Goal: Task Accomplishment & Management: Manage account settings

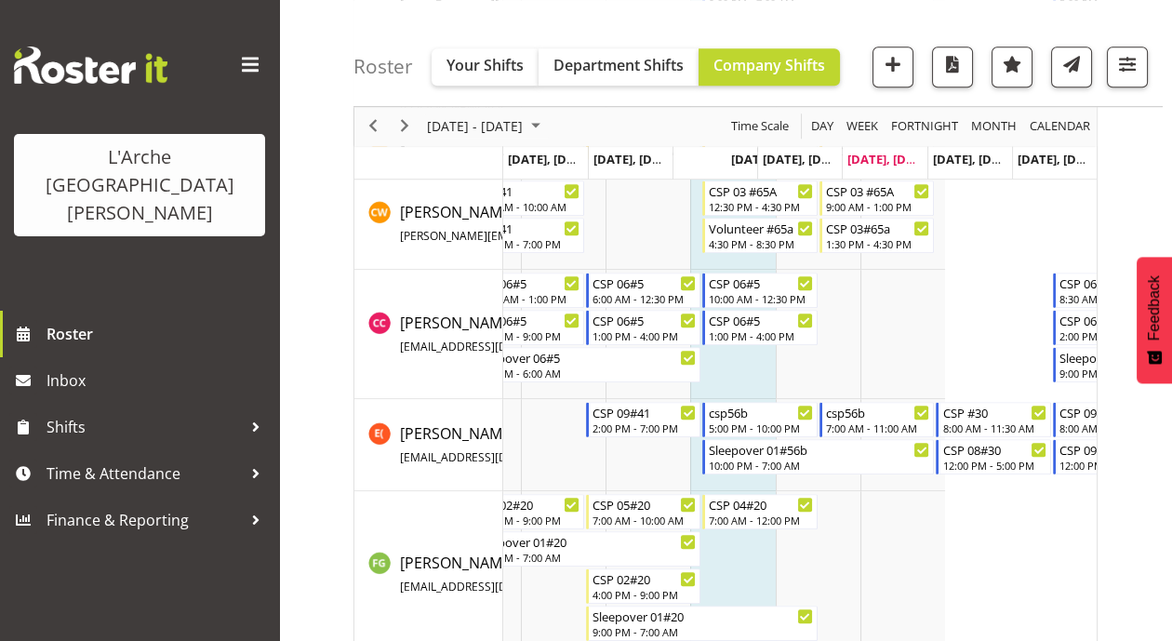
scroll to position [0, 221]
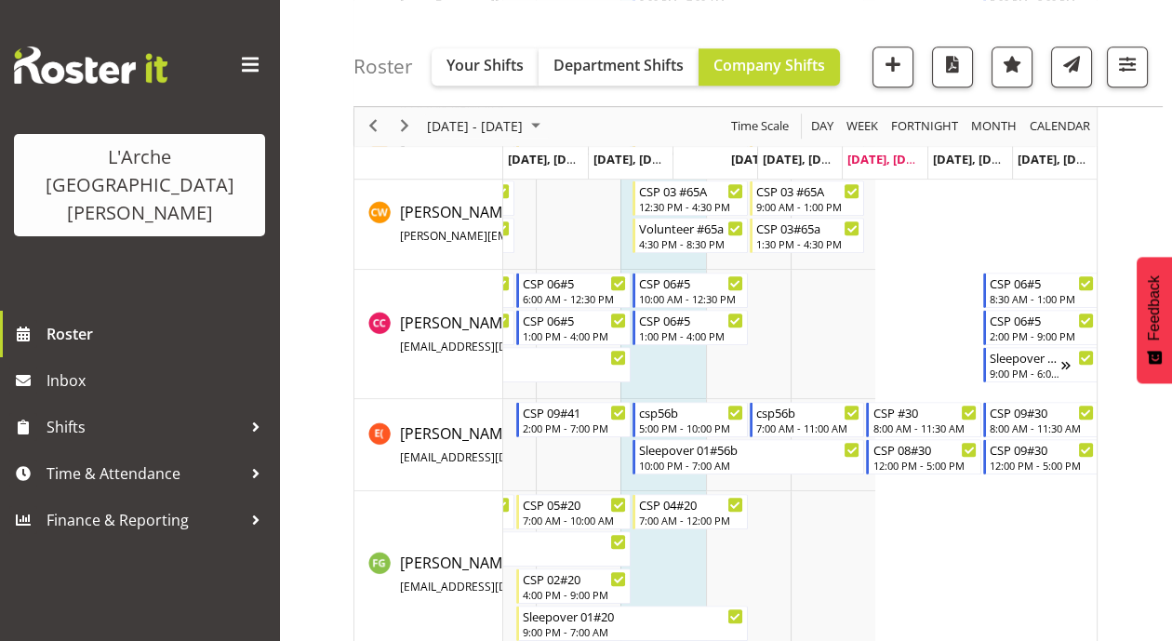
click at [1162, 296] on span "Feedback" at bounding box center [1154, 307] width 17 height 65
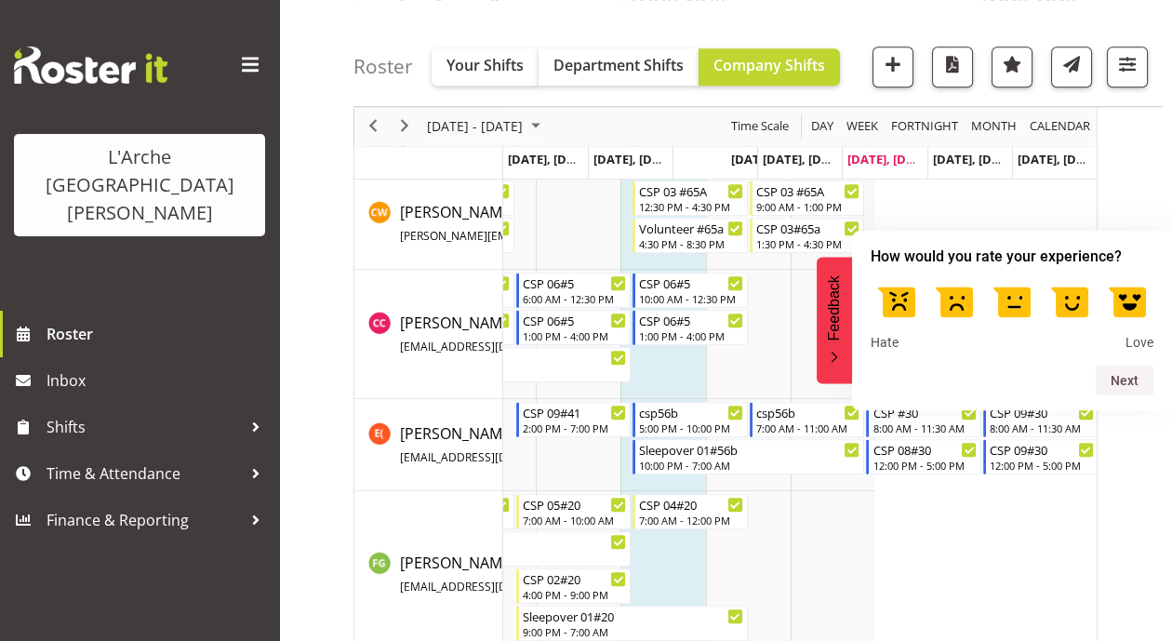
click at [835, 363] on icon "Feedback - Hide survey" at bounding box center [834, 358] width 11 height 12
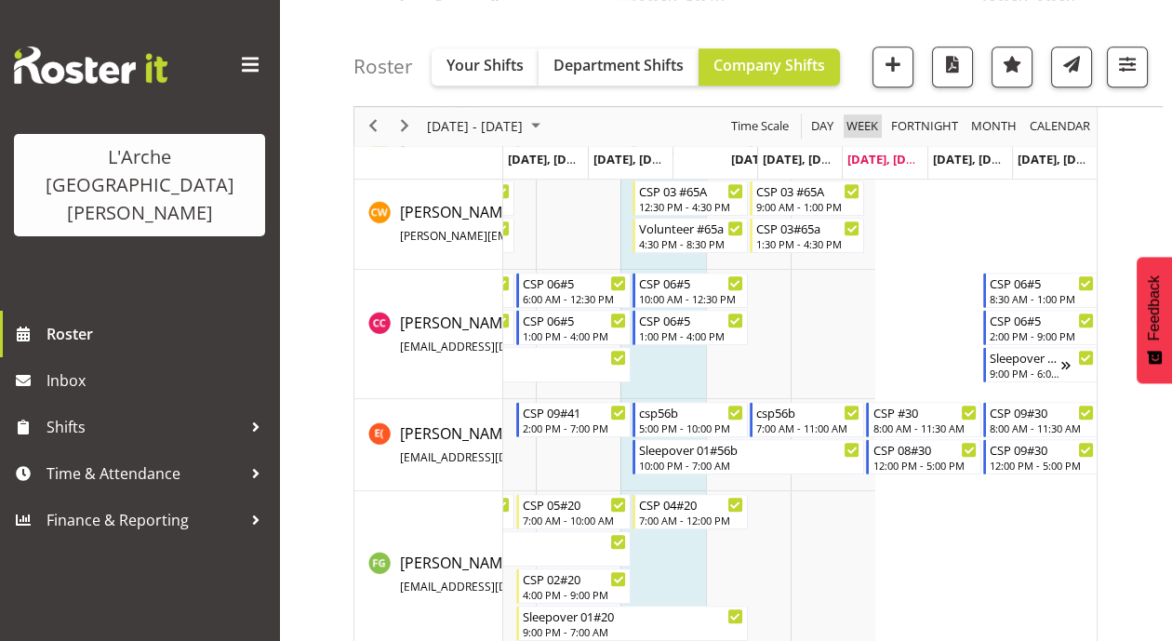
click at [870, 130] on span "Week" at bounding box center [861, 126] width 35 height 23
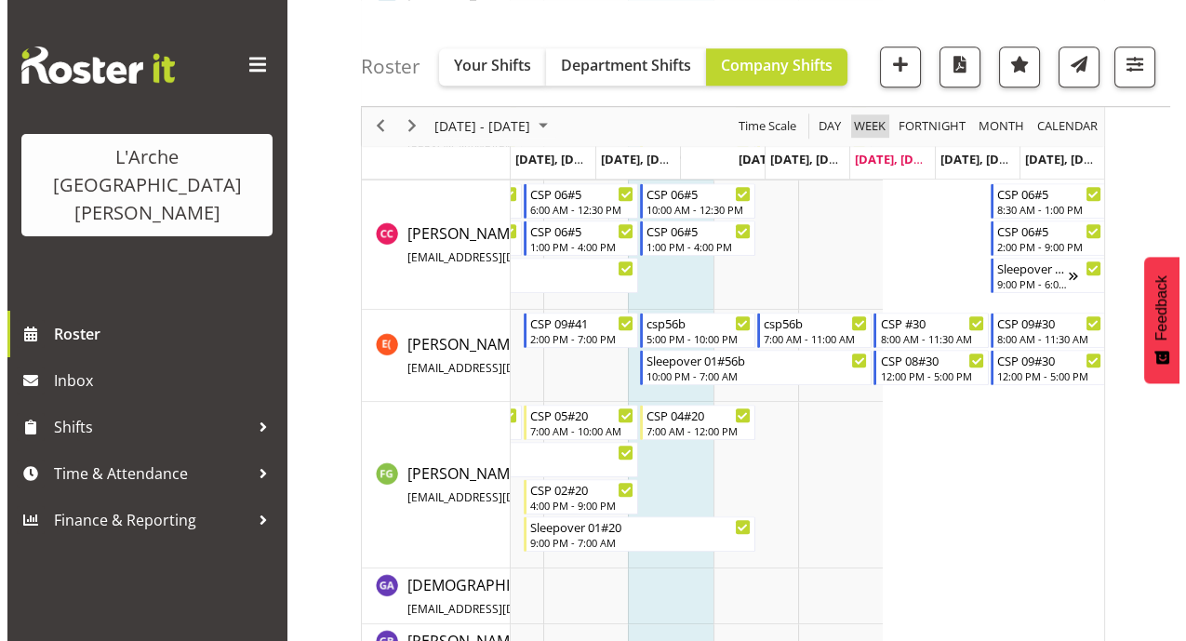
scroll to position [1943, 0]
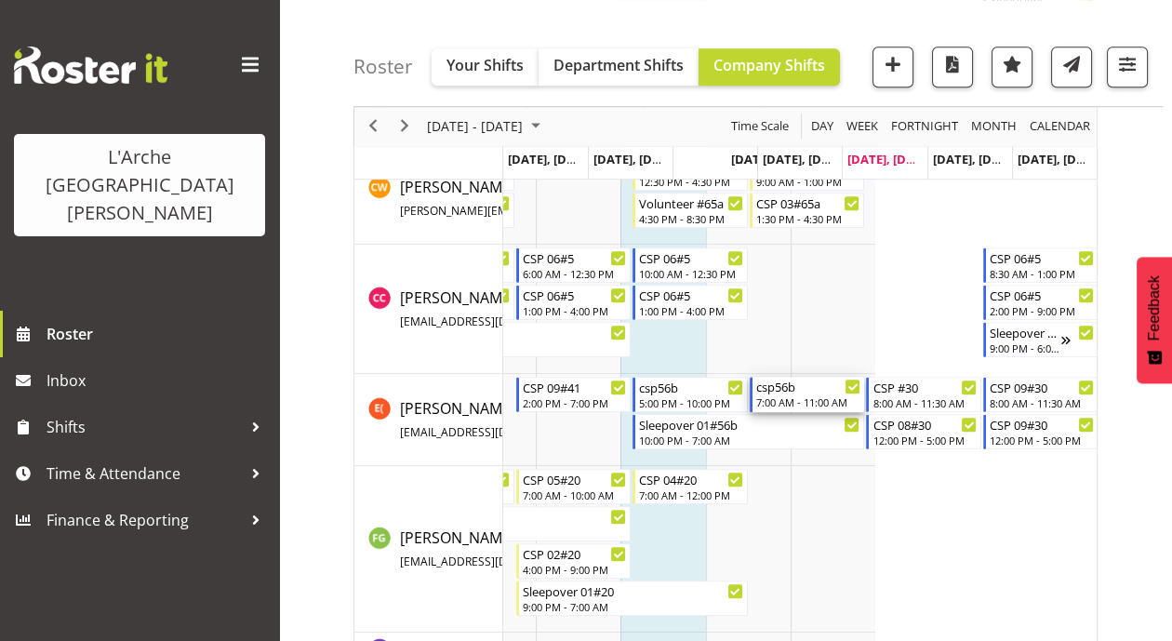
click at [778, 409] on div "csp56b 7:00 AM - 11:00 AM" at bounding box center [807, 394] width 115 height 35
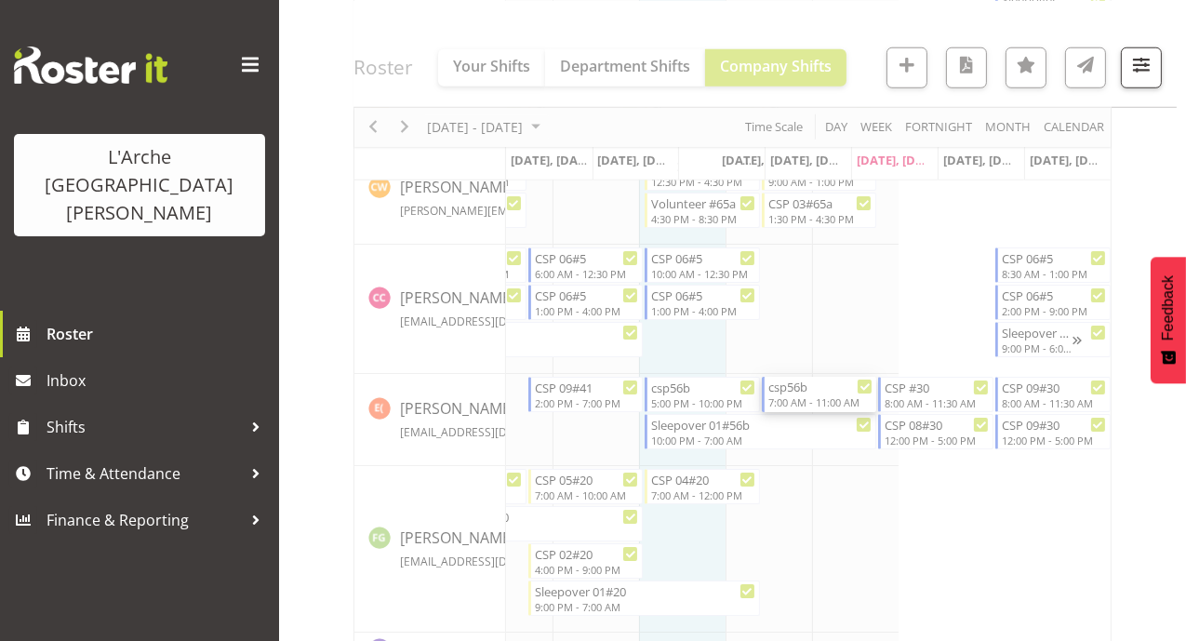
scroll to position [0, 210]
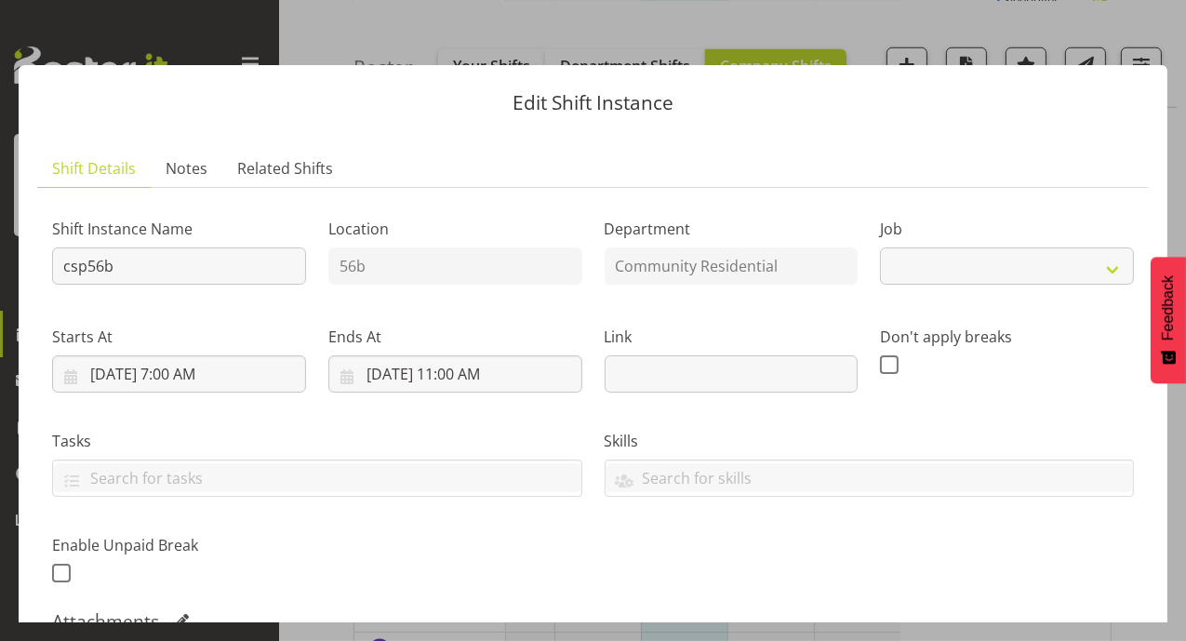
select select "3"
click at [1149, 33] on button "button" at bounding box center [1152, 34] width 30 height 30
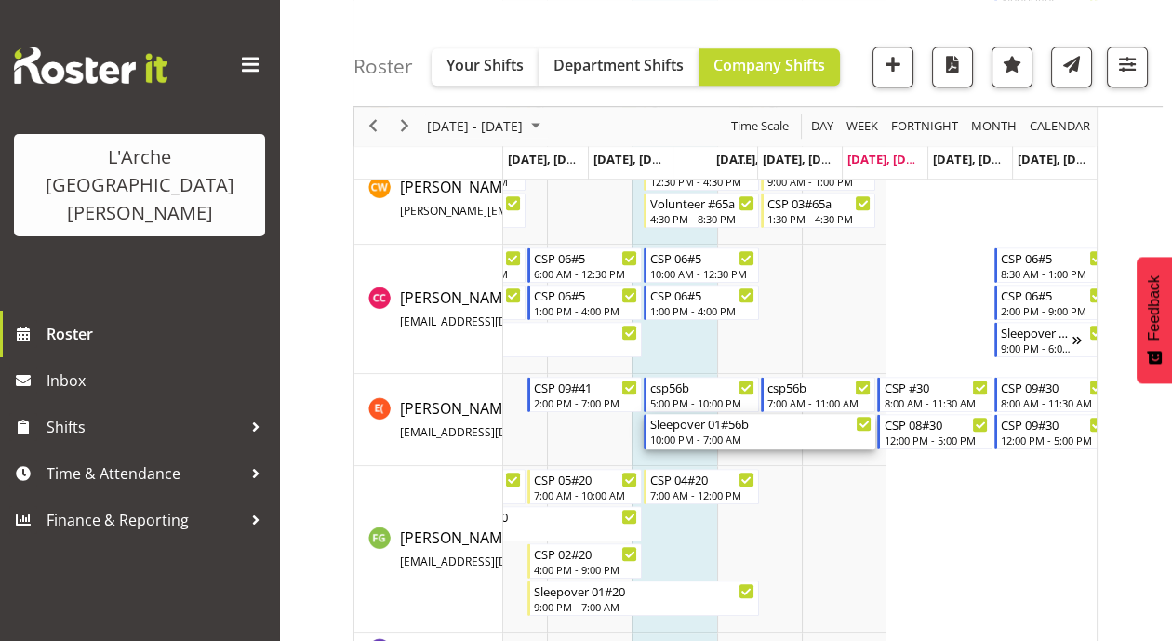
click at [680, 414] on div "Sleepover 01#56b 10:00 PM - 7:00 AM" at bounding box center [760, 431] width 232 height 35
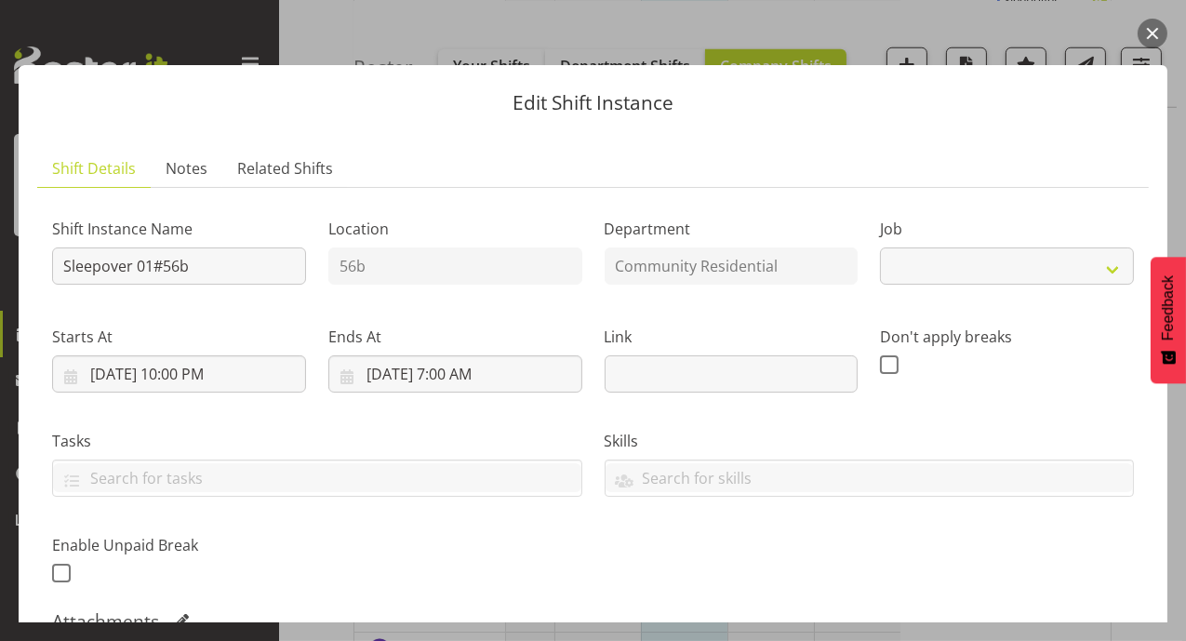
select select "3"
click at [1155, 30] on button "button" at bounding box center [1152, 34] width 30 height 30
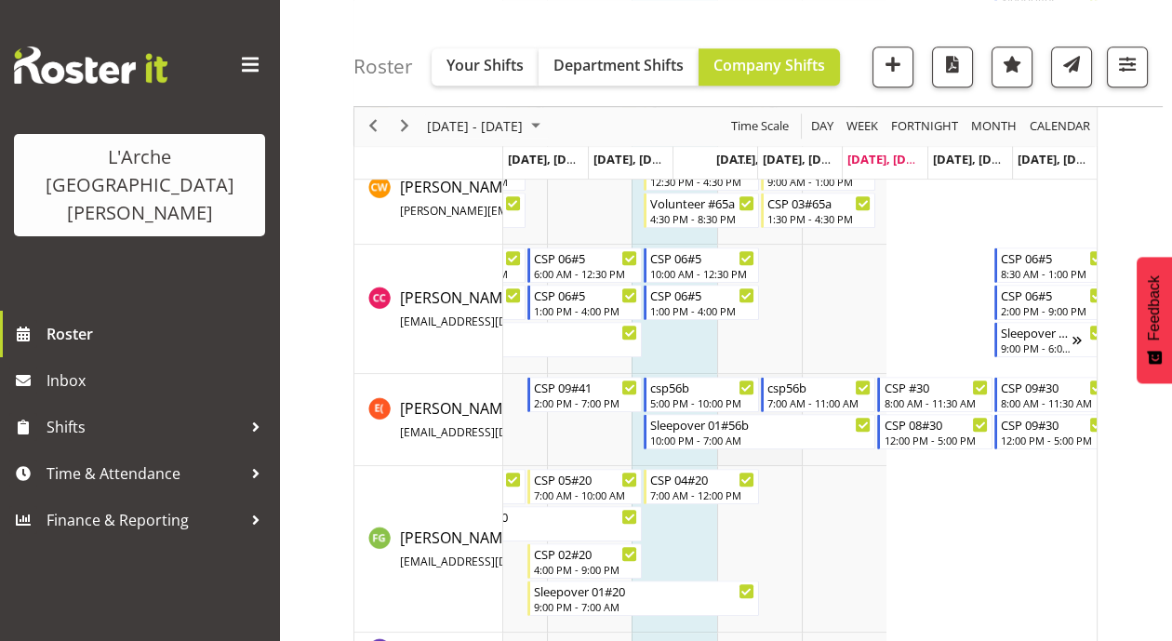
click at [785, 409] on td "Timeline Week of August 22, 2025" at bounding box center [759, 420] width 85 height 92
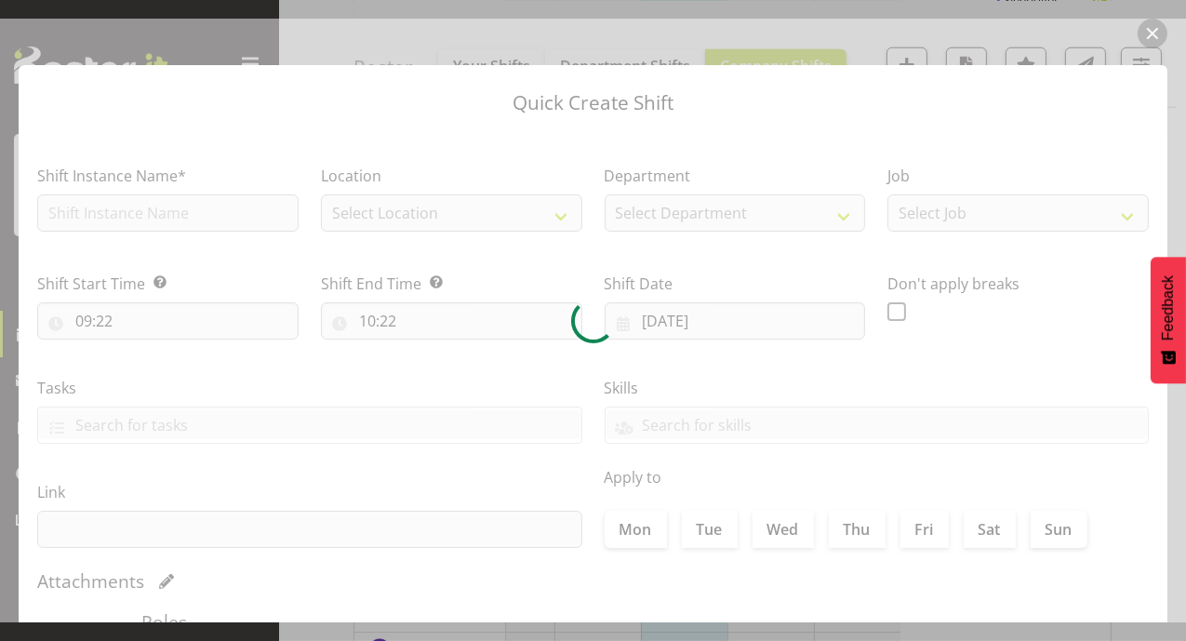
type input "[DATE]"
checkbox input "true"
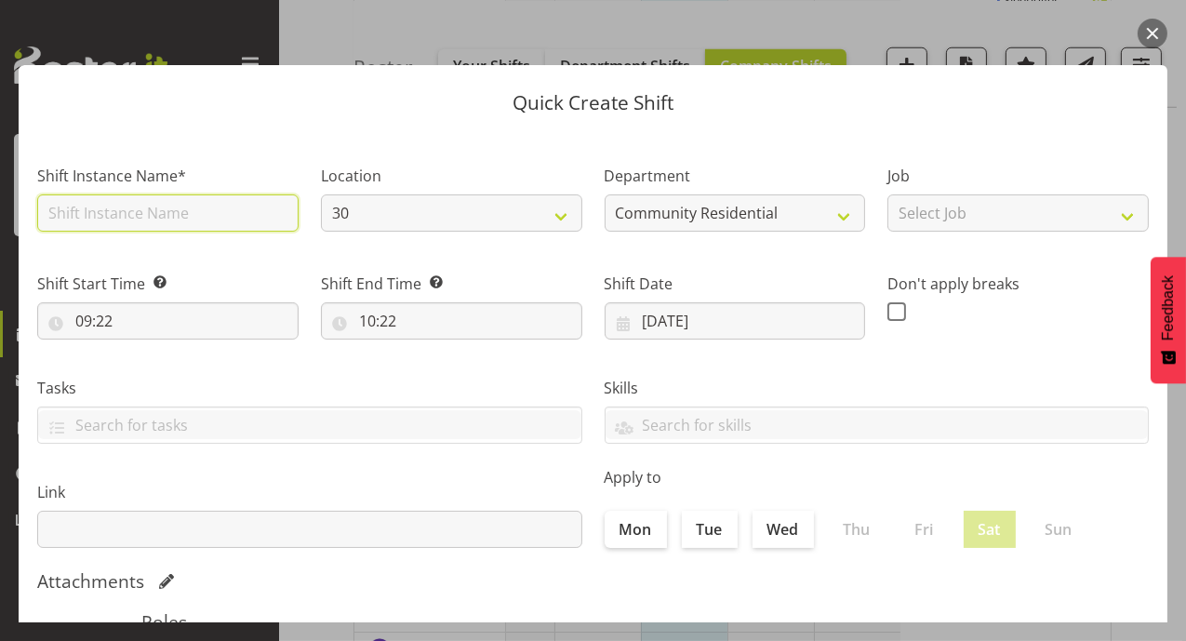
click at [232, 207] on input "text" at bounding box center [167, 212] width 261 height 37
type input "csp56b"
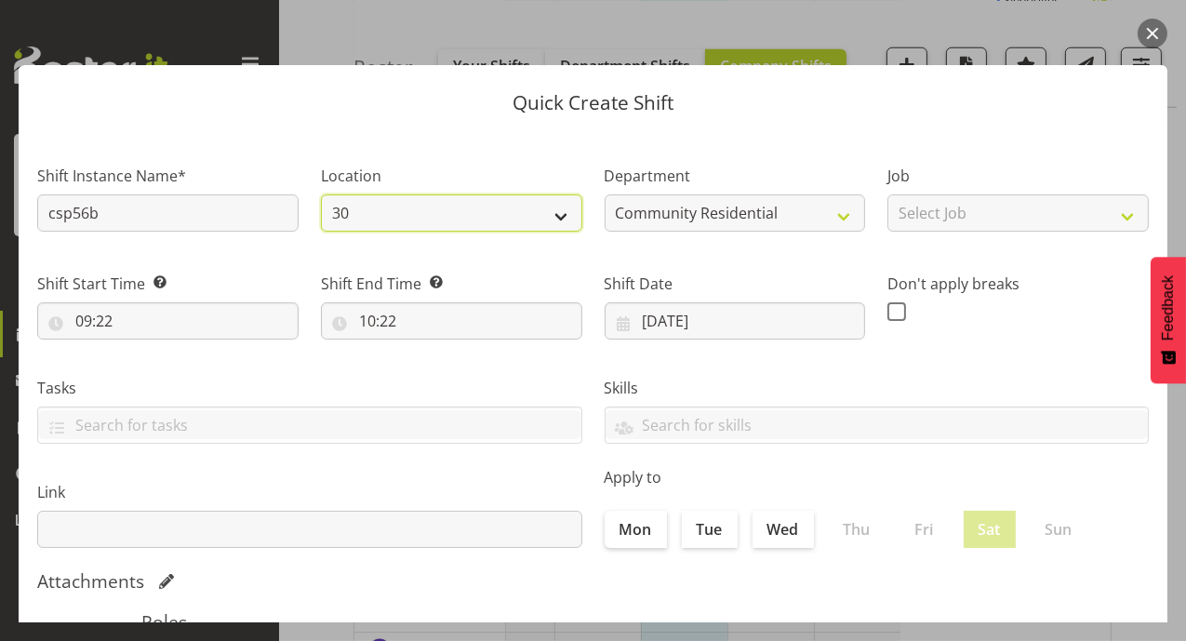
drag, startPoint x: 556, startPoint y: 219, endPoint x: 543, endPoint y: 229, distance: 16.0
click at [556, 219] on select "30 41 56b 65a" at bounding box center [451, 212] width 261 height 37
select select "1061"
click at [321, 194] on select "30 41 56b 65a" at bounding box center [451, 212] width 261 height 37
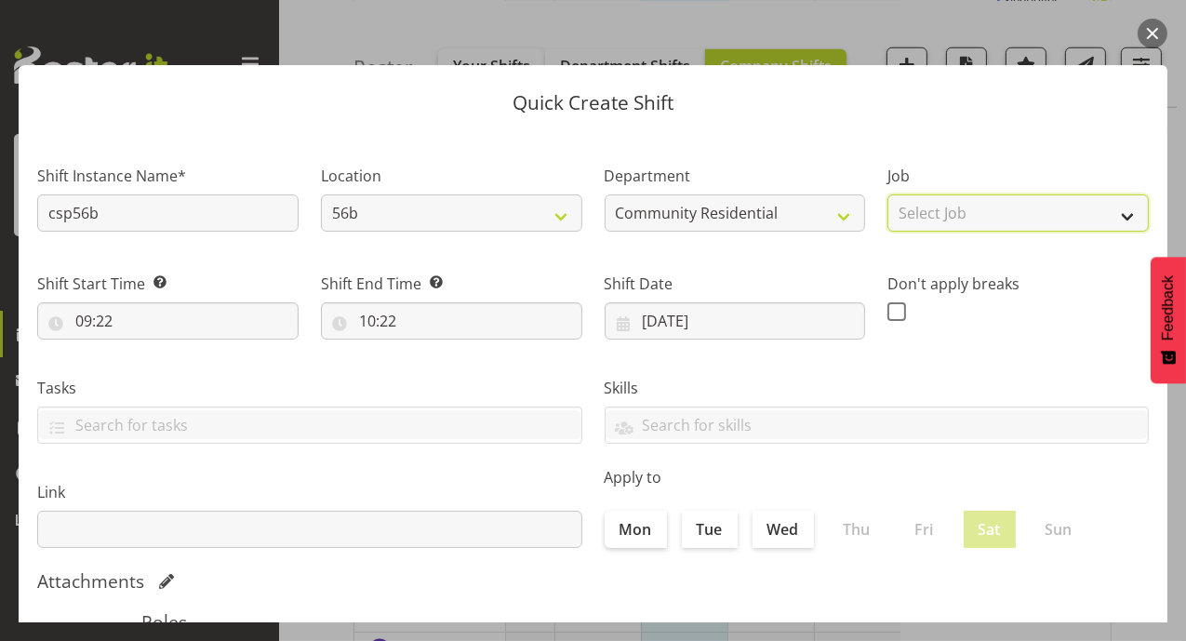
click at [1119, 212] on select "Select Job Accounts Admin Art Coordinator Community Leader Community Support Pe…" at bounding box center [1017, 212] width 261 height 37
select select "3"
click at [887, 194] on select "Select Job Accounts Admin Art Coordinator Community Leader Community Support Pe…" at bounding box center [1017, 212] width 261 height 37
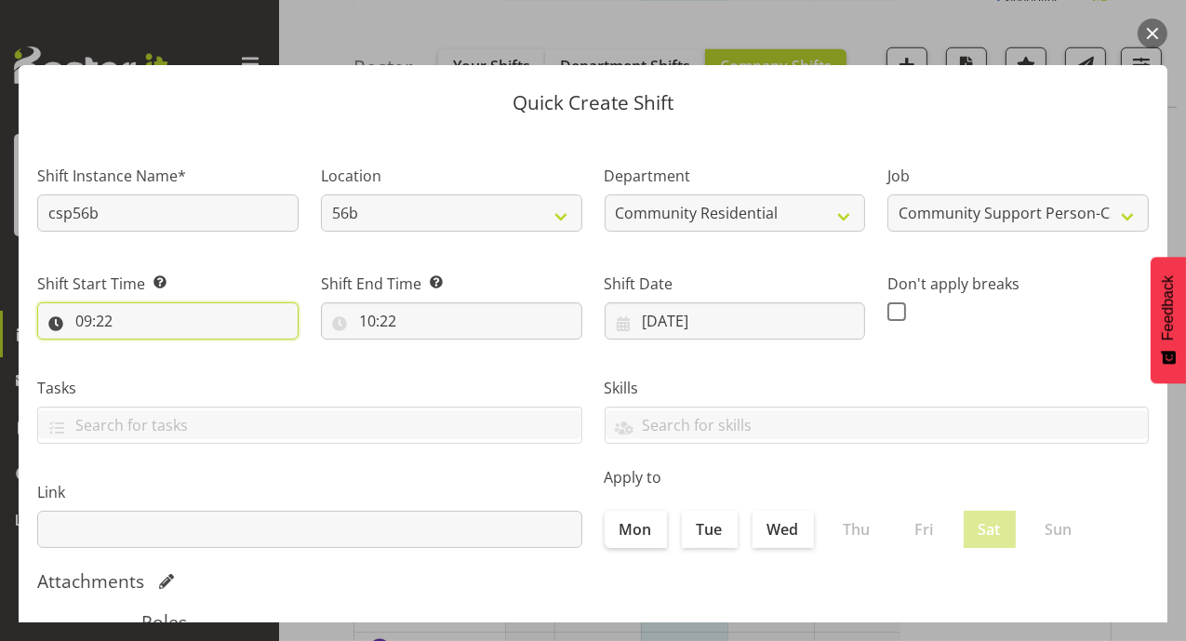
click at [74, 321] on input "09:22" at bounding box center [167, 320] width 261 height 37
click at [165, 369] on select "00 01 02 03 04 05 06 07 08 09 10 11 12 13 14 15 16 17 18 19 20 21 22 23" at bounding box center [164, 369] width 42 height 37
select select "17"
click at [143, 351] on select "00 01 02 03 04 05 06 07 08 09 10 11 12 13 14 15 16 17 18 19 20 21 22 23" at bounding box center [164, 369] width 42 height 37
type input "17:22"
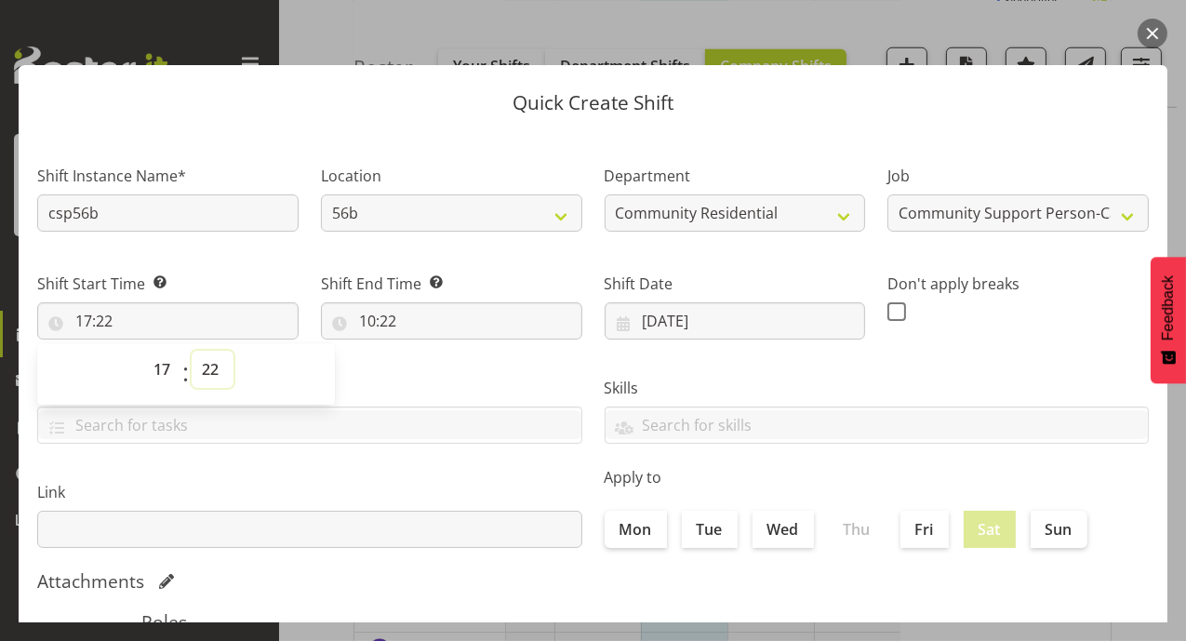
drag, startPoint x: 212, startPoint y: 373, endPoint x: 213, endPoint y: 355, distance: 17.7
click at [212, 373] on select "00 01 02 03 04 05 06 07 08 09 10 11 12 13 14 15 16 17 18 19 20 21 22 23 24 25 2…" at bounding box center [213, 369] width 42 height 37
select select "0"
click at [192, 351] on select "00 01 02 03 04 05 06 07 08 09 10 11 12 13 14 15 16 17 18 19 20 21 22 23 24 25 2…" at bounding box center [213, 369] width 42 height 37
type input "17:00"
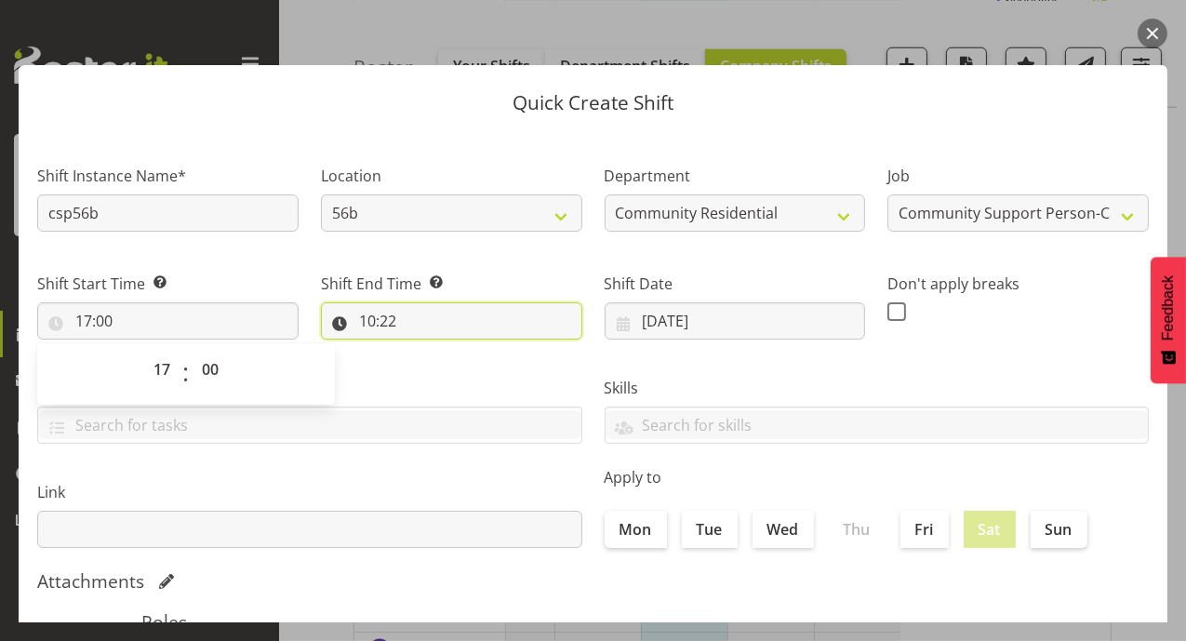
click at [368, 312] on input "10:22" at bounding box center [451, 320] width 261 height 37
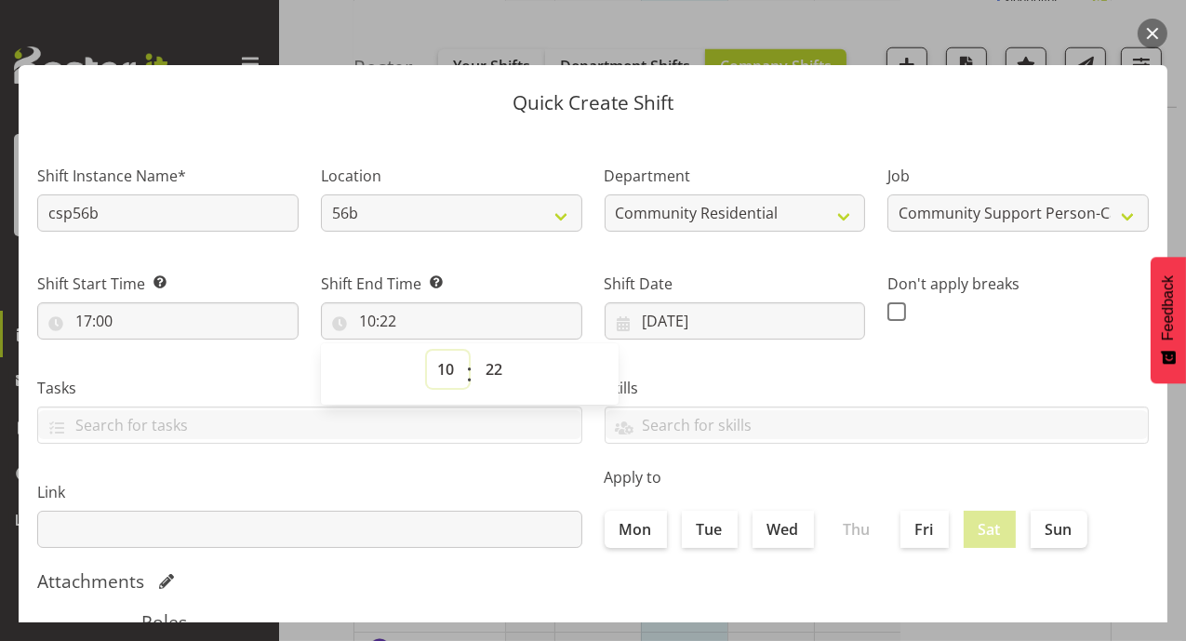
click at [439, 374] on select "00 01 02 03 04 05 06 07 08 09 10 11 12 13 14 15 16 17 18 19 20 21 22 23" at bounding box center [448, 369] width 42 height 37
select select "22"
click at [427, 351] on select "00 01 02 03 04 05 06 07 08 09 10 11 12 13 14 15 16 17 18 19 20 21 22 23" at bounding box center [448, 369] width 42 height 37
type input "22:22"
click at [447, 364] on select "00 01 02 03 04 05 06 07 08 09 10 11 12 13 14 15 16 17 18 19 20 21 22 23" at bounding box center [448, 369] width 42 height 37
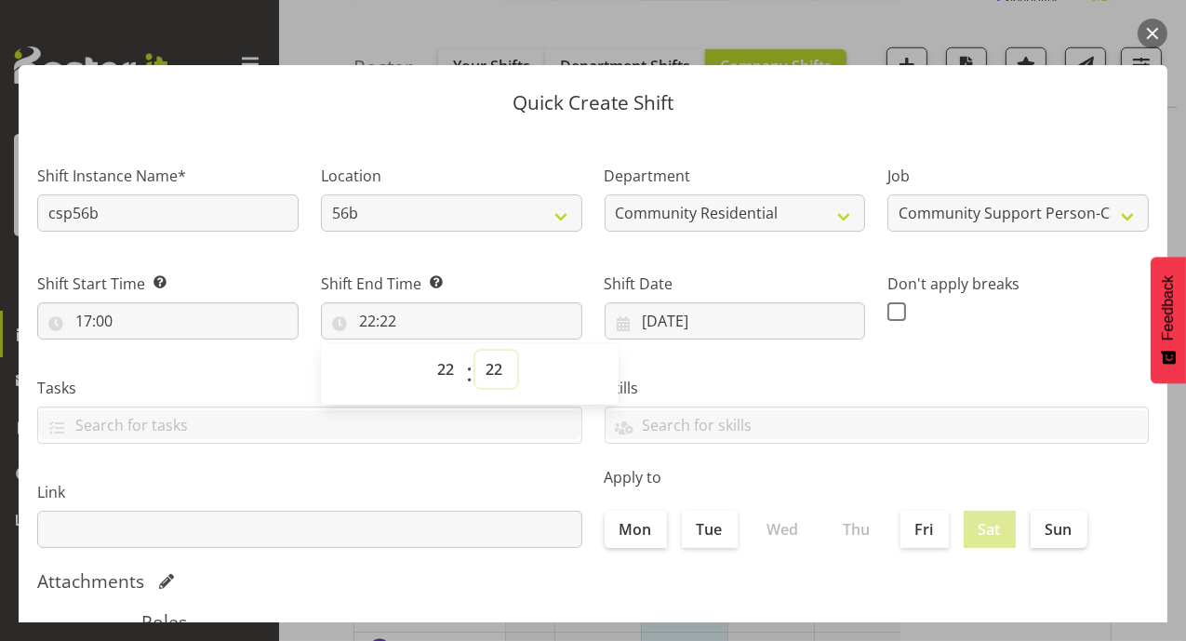
click at [488, 375] on select "00 01 02 03 04 05 06 07 08 09 10 11 12 13 14 15 16 17 18 19 20 21 22 23 24 25 2…" at bounding box center [496, 369] width 42 height 37
select select "0"
click at [475, 351] on select "00 01 02 03 04 05 06 07 08 09 10 11 12 13 14 15 16 17 18 19 20 21 22 23 24 25 2…" at bounding box center [496, 369] width 42 height 37
type input "22:00"
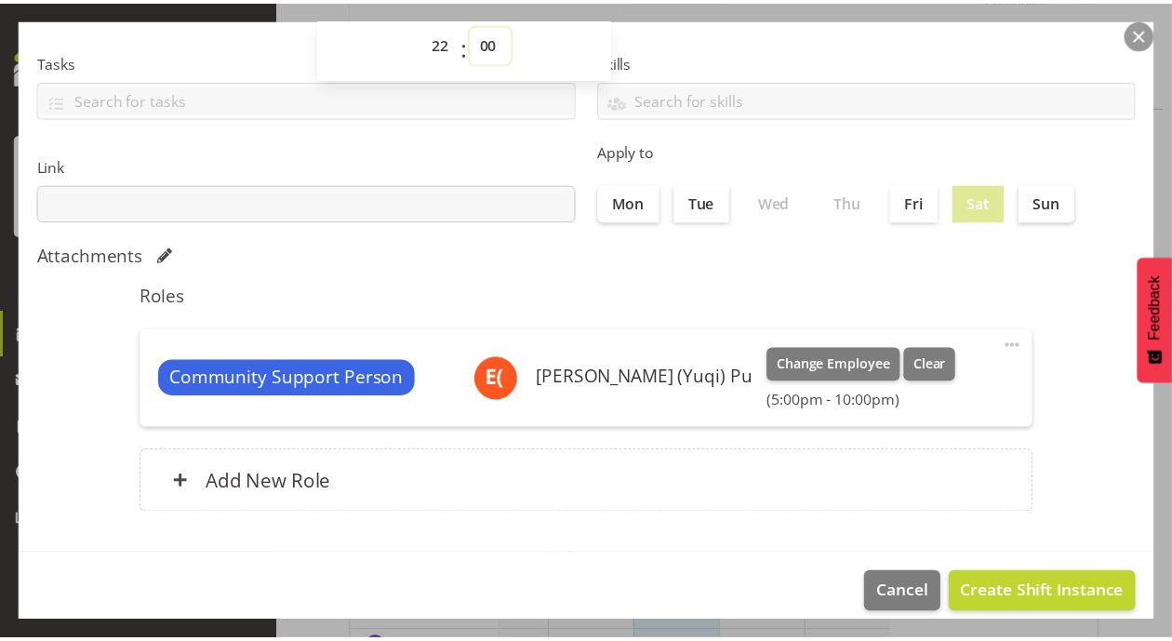
scroll to position [342, 0]
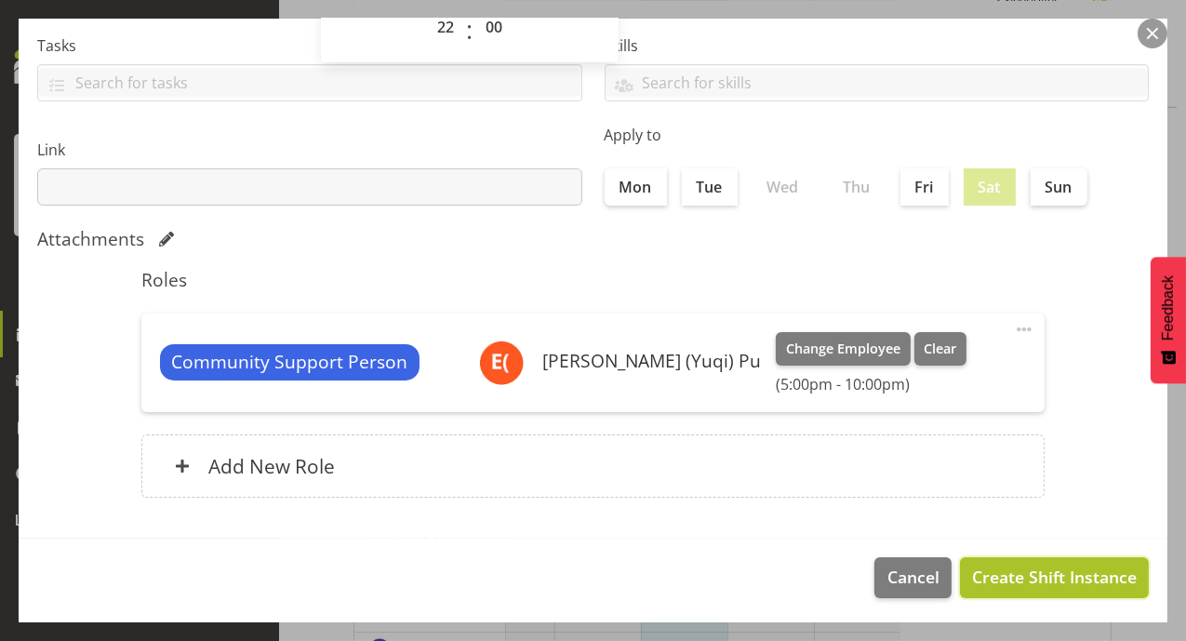
click at [1005, 576] on span "Create Shift Instance" at bounding box center [1054, 577] width 165 height 24
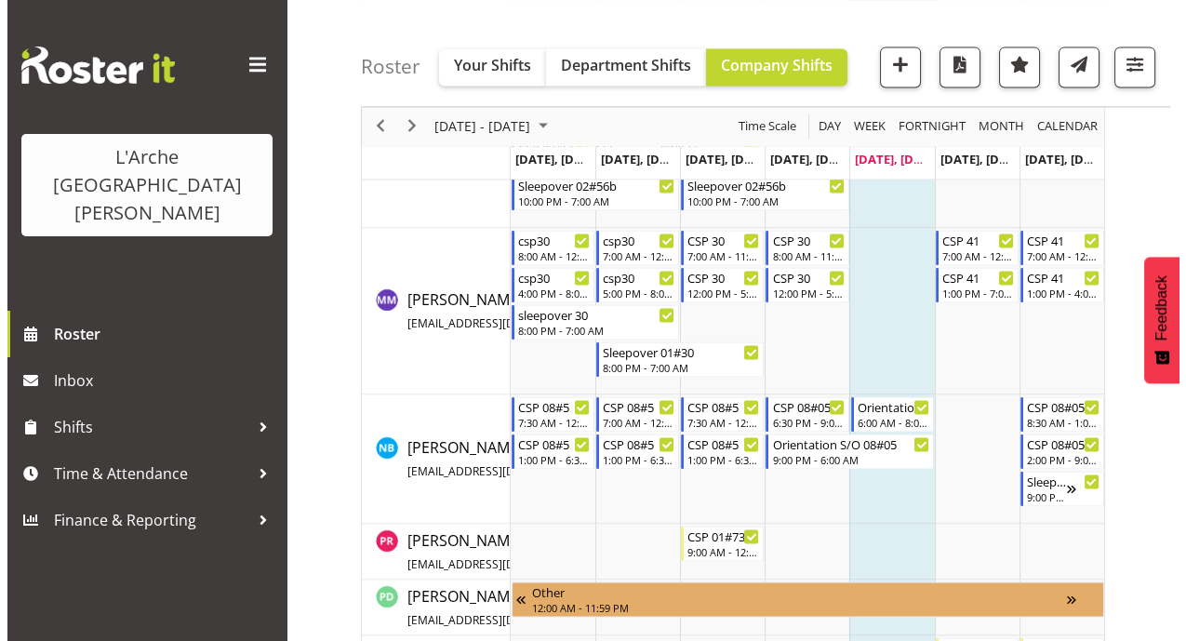
scroll to position [3884, 0]
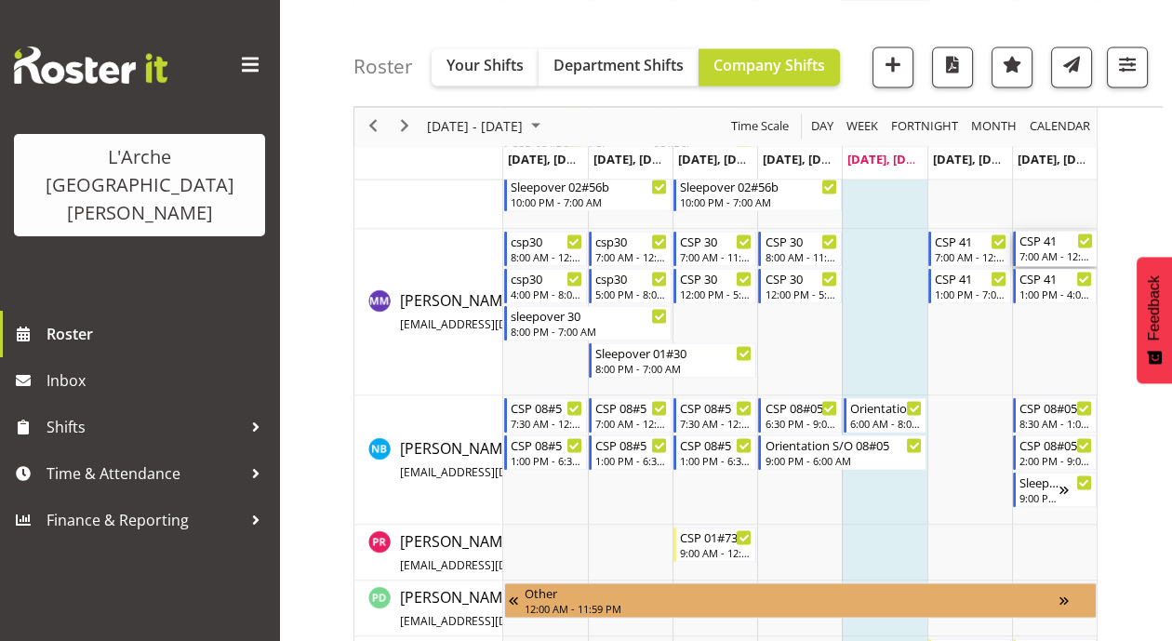
click at [1052, 250] on div "7:00 AM - 12:30 PM" at bounding box center [1055, 255] width 73 height 15
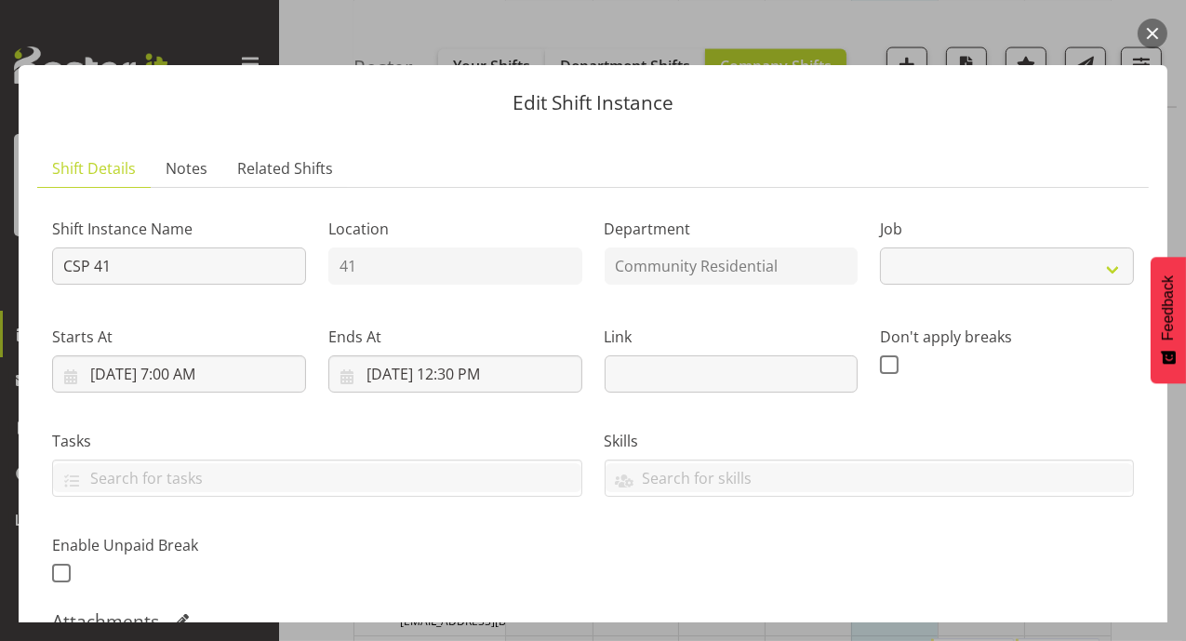
select select "2"
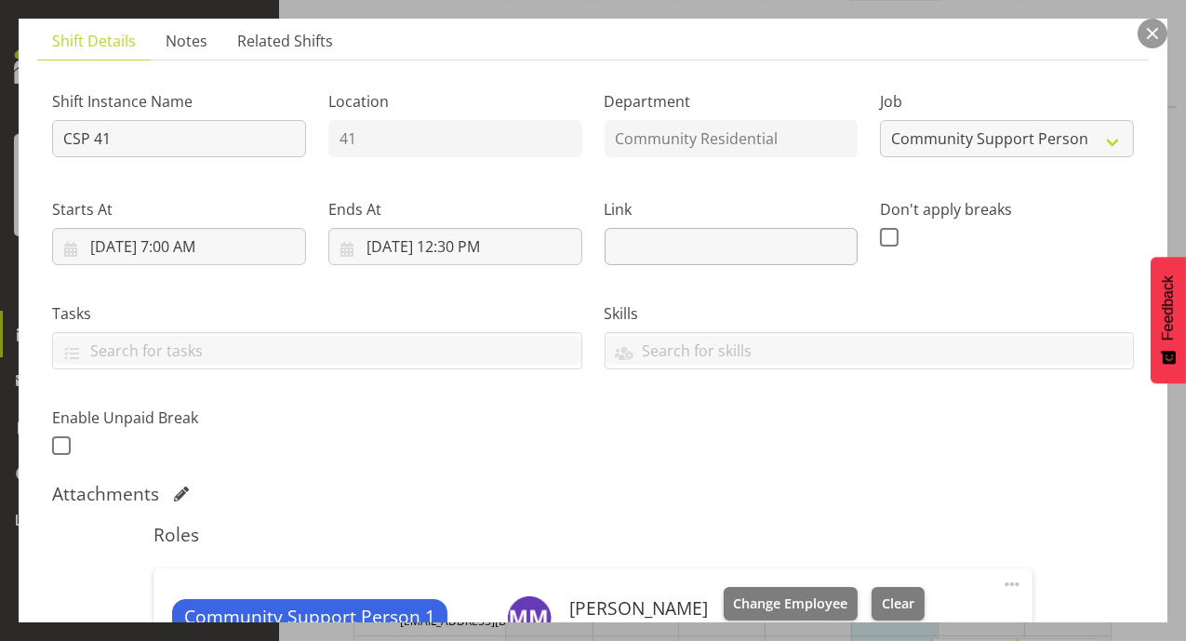
scroll to position [419, 0]
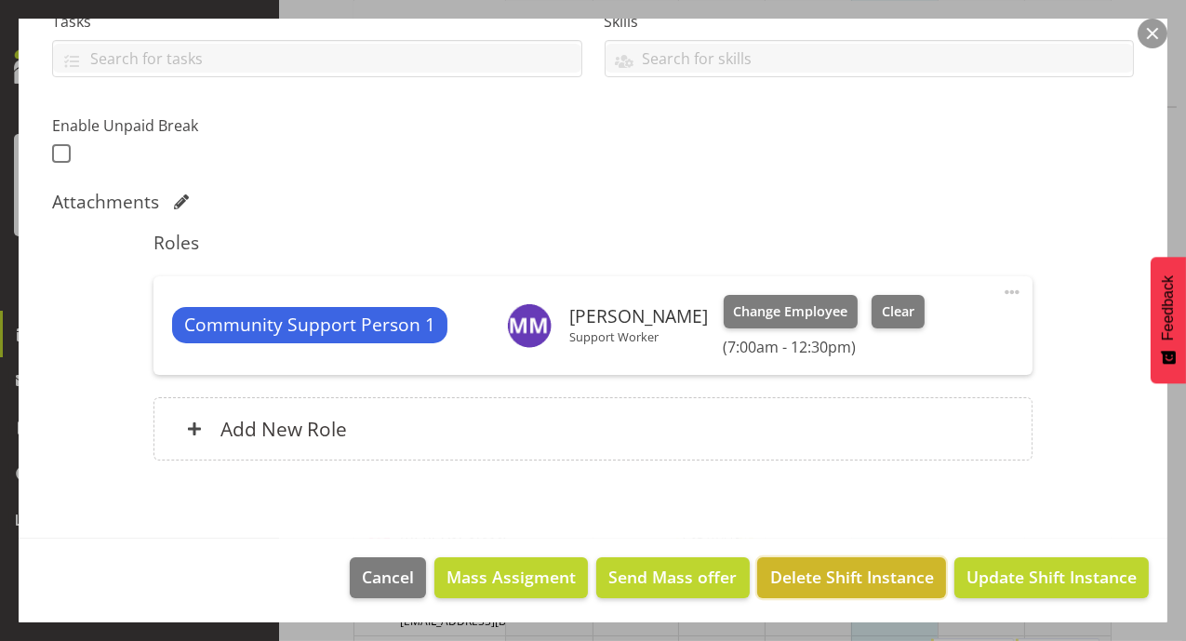
click at [835, 573] on span "Delete Shift Instance" at bounding box center [852, 577] width 164 height 24
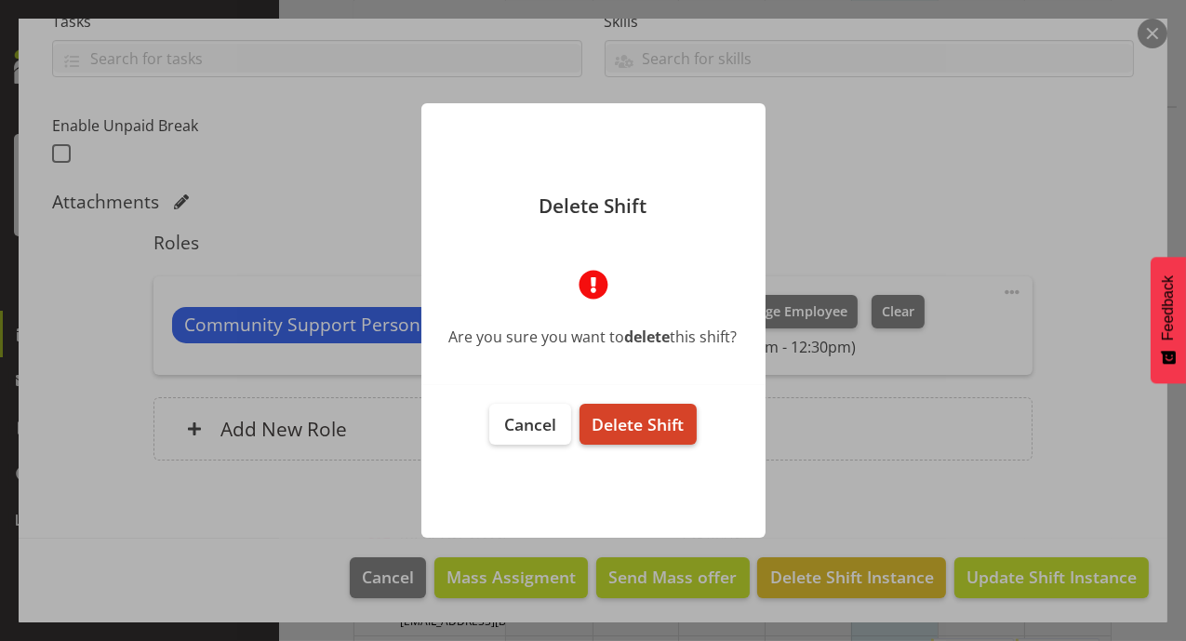
click at [641, 416] on span "Delete Shift" at bounding box center [637, 424] width 92 height 22
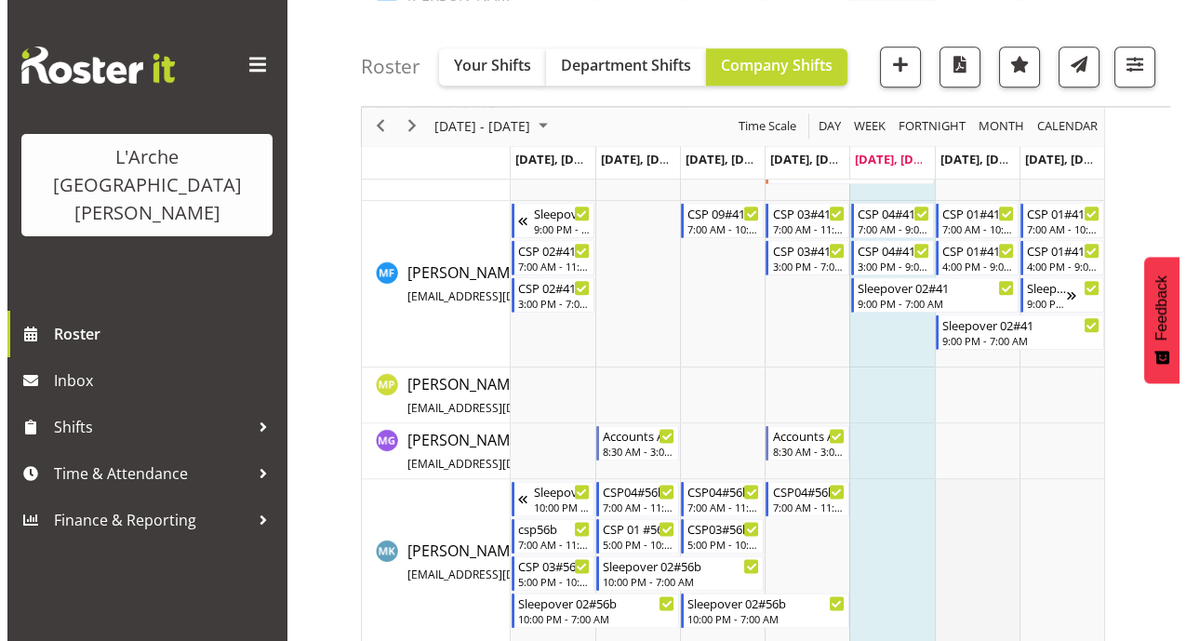
scroll to position [3706, 0]
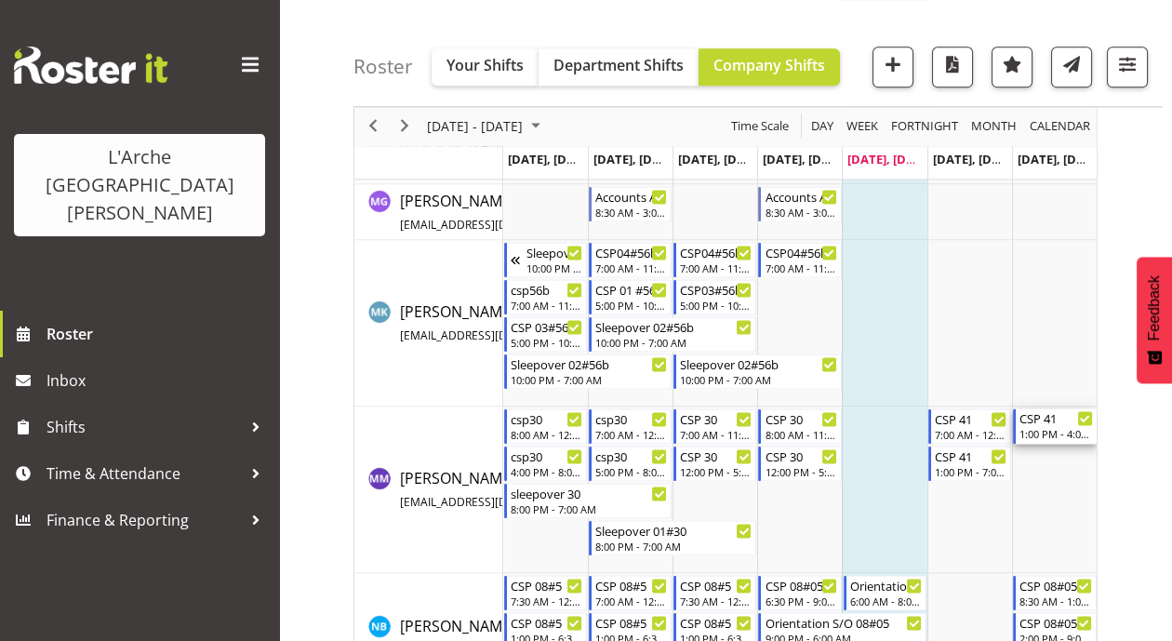
click at [1035, 433] on div "1:00 PM - 4:00 PM" at bounding box center [1055, 433] width 73 height 15
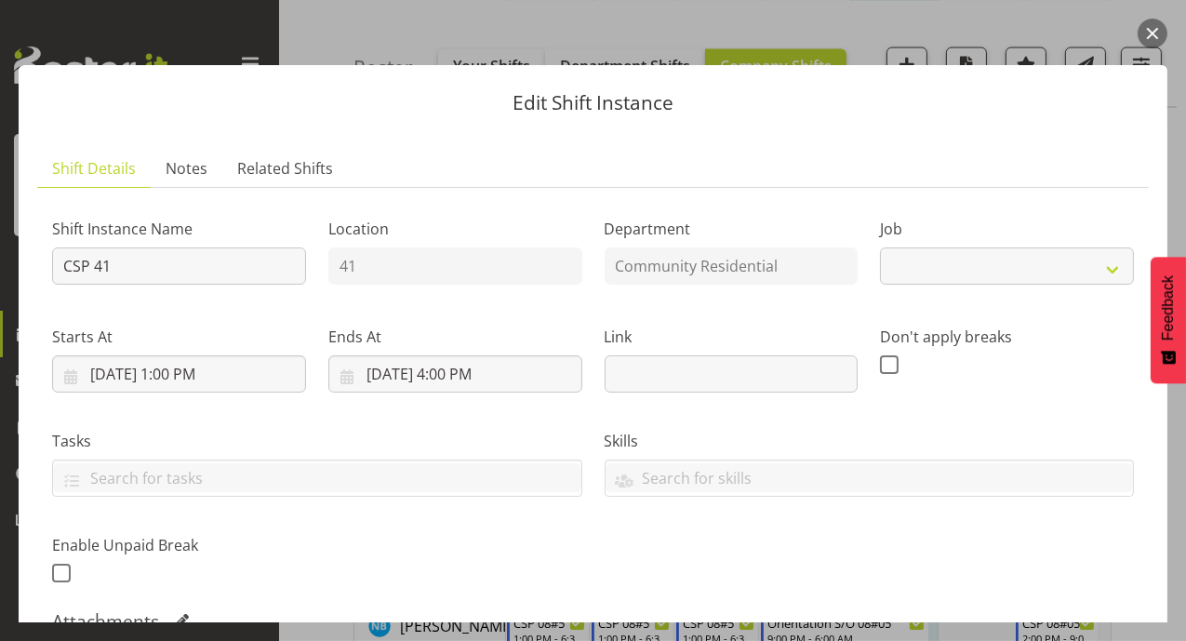
select select "2"
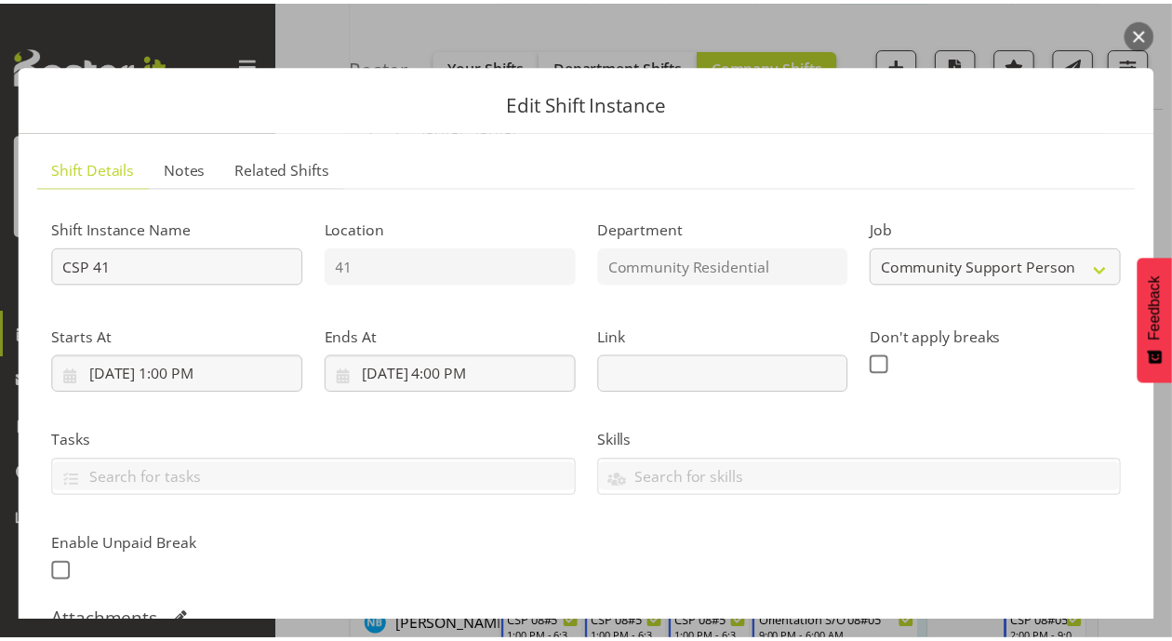
scroll to position [419, 0]
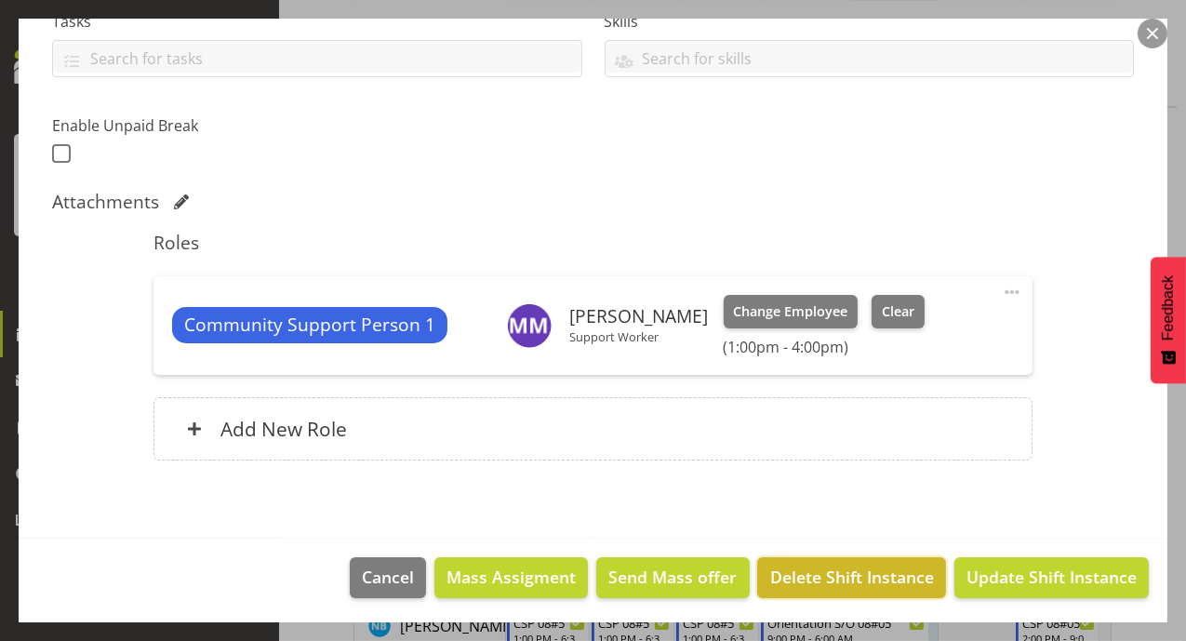
click at [854, 572] on span "Delete Shift Instance" at bounding box center [852, 577] width 164 height 24
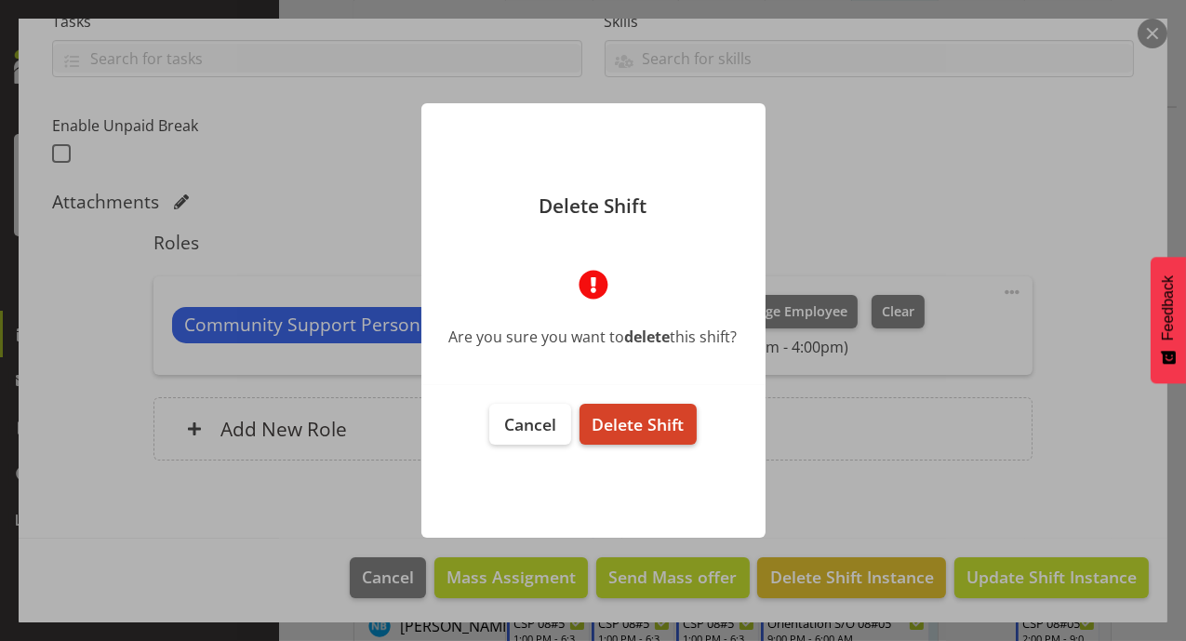
click at [638, 420] on span "Delete Shift" at bounding box center [637, 424] width 92 height 22
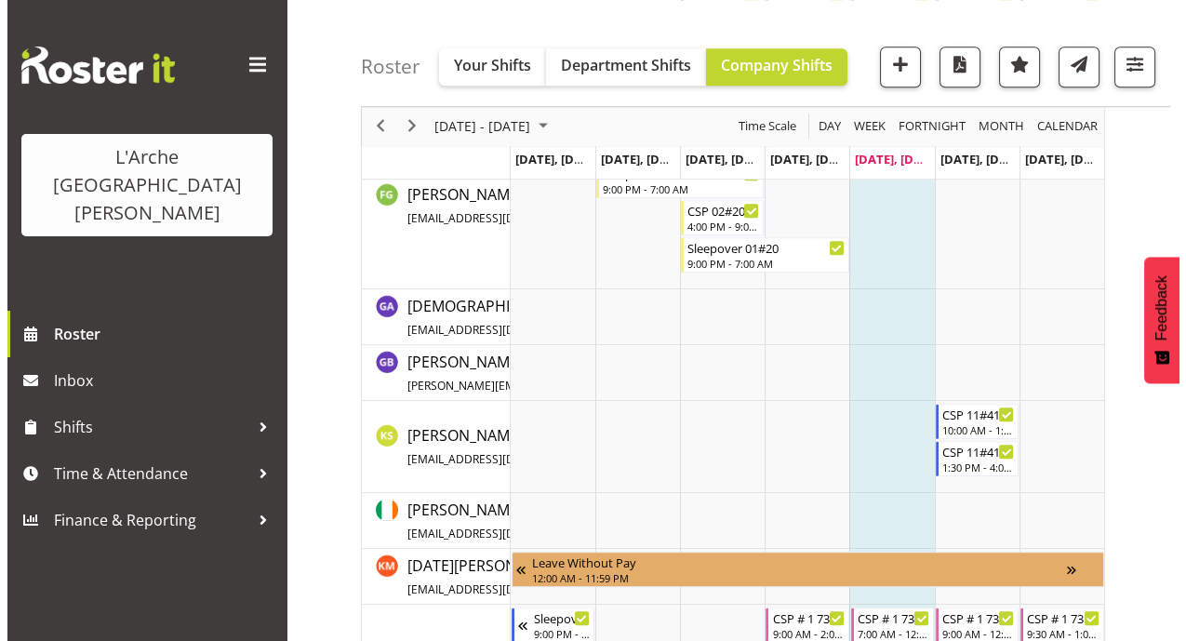
scroll to position [2067, 0]
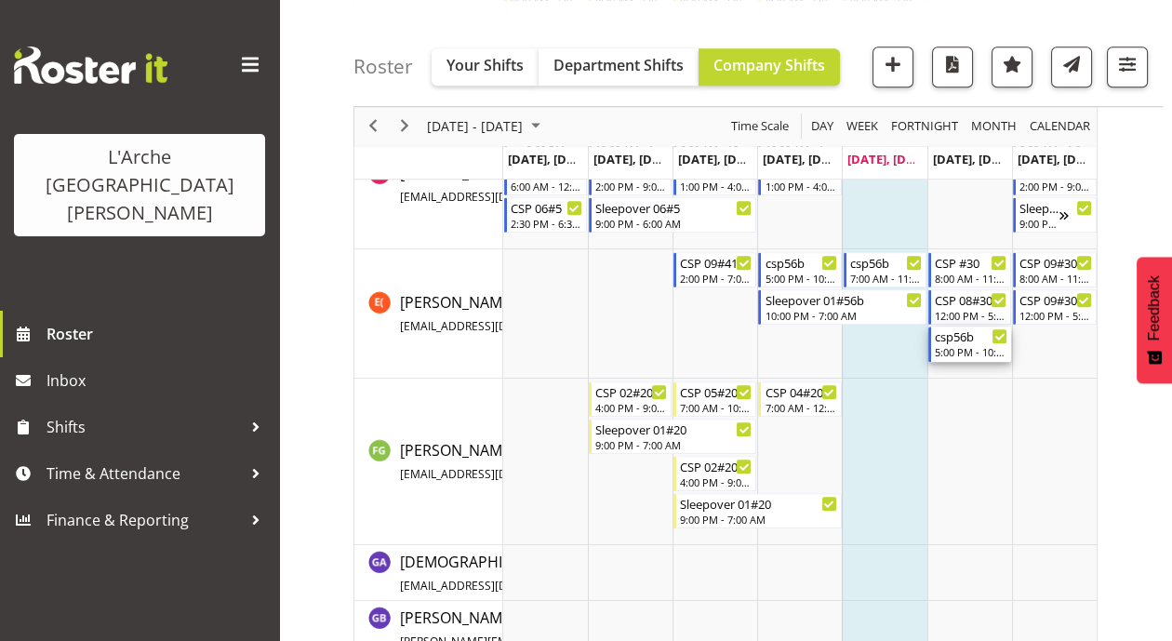
click at [946, 339] on div "csp56b" at bounding box center [971, 335] width 73 height 19
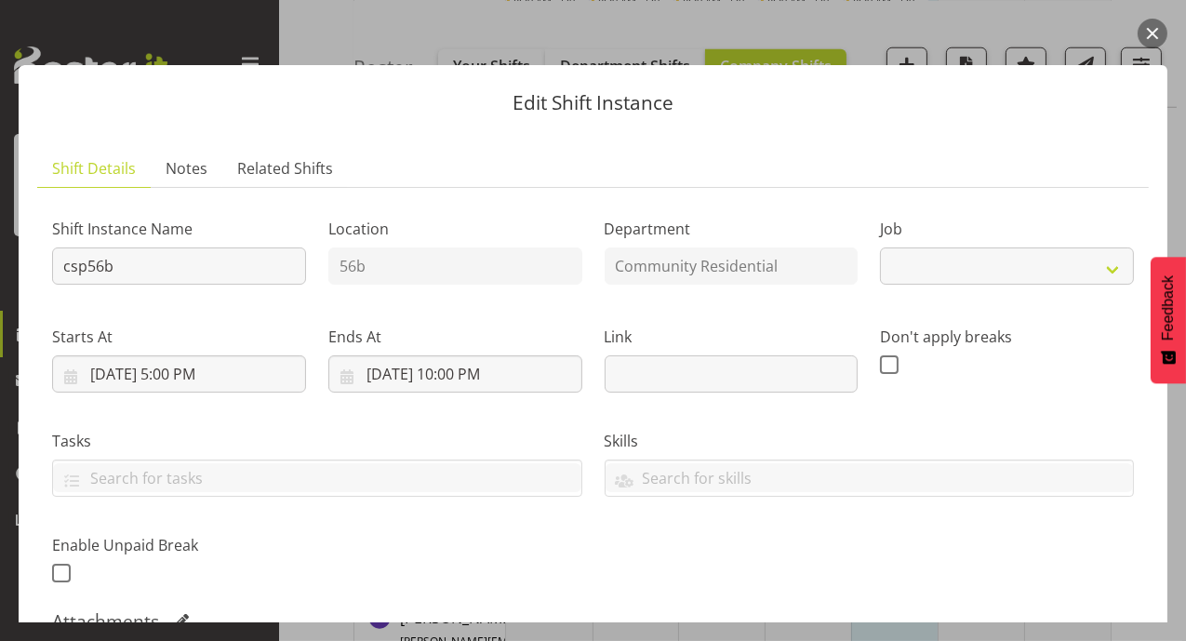
select select "3"
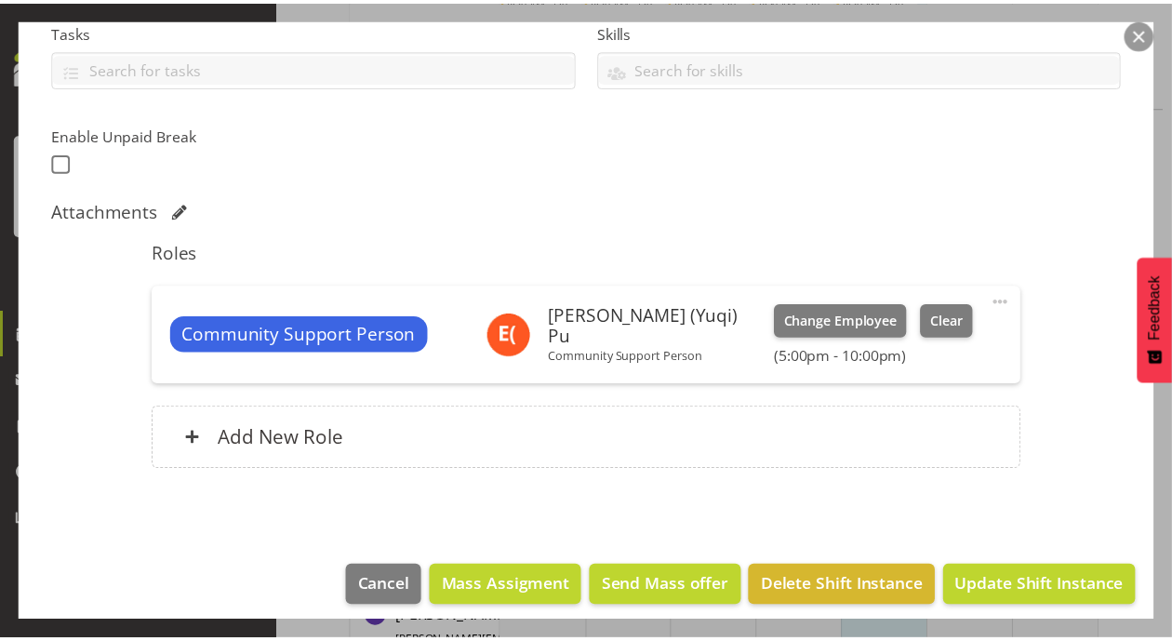
scroll to position [419, 0]
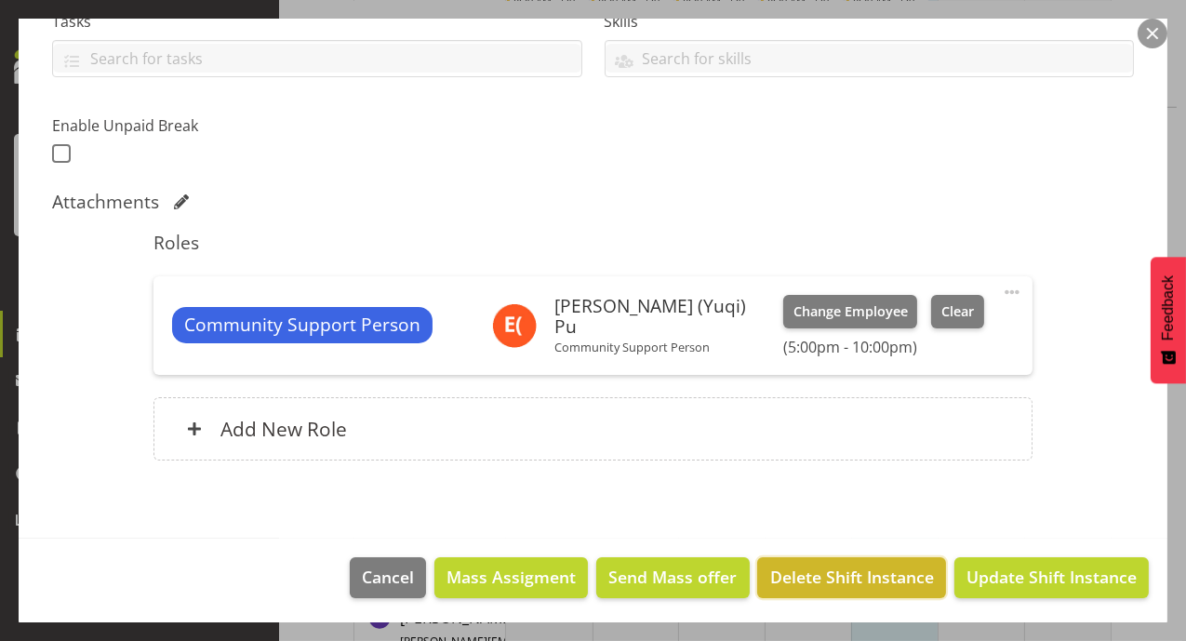
click at [858, 572] on span "Delete Shift Instance" at bounding box center [852, 577] width 164 height 24
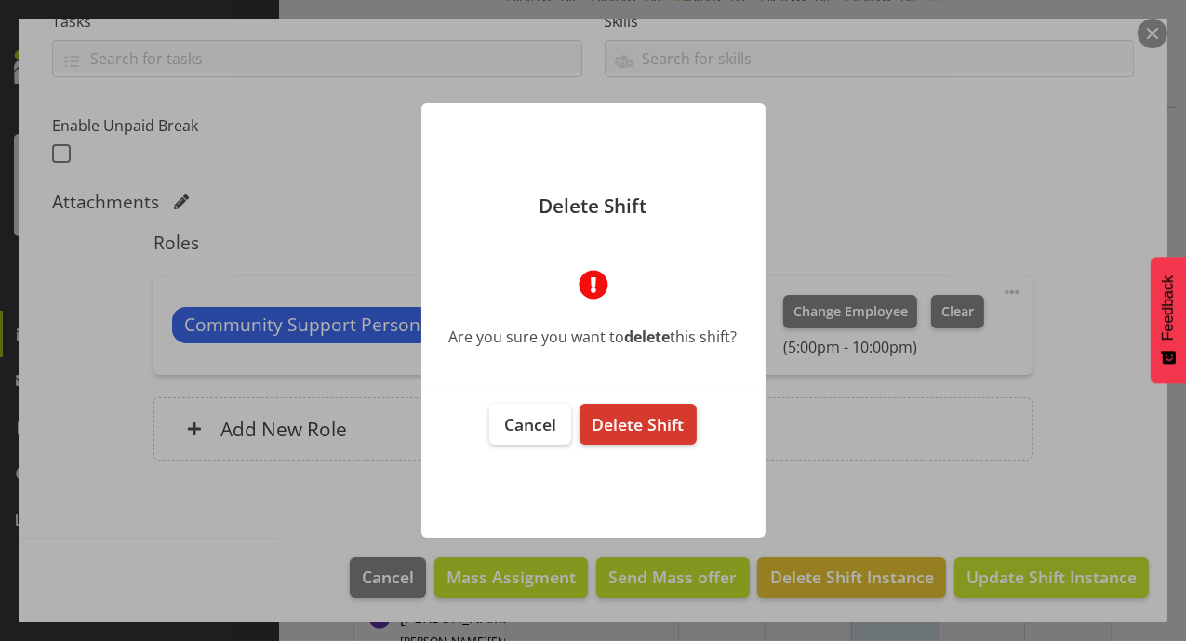
click at [1038, 431] on div at bounding box center [593, 320] width 1186 height 641
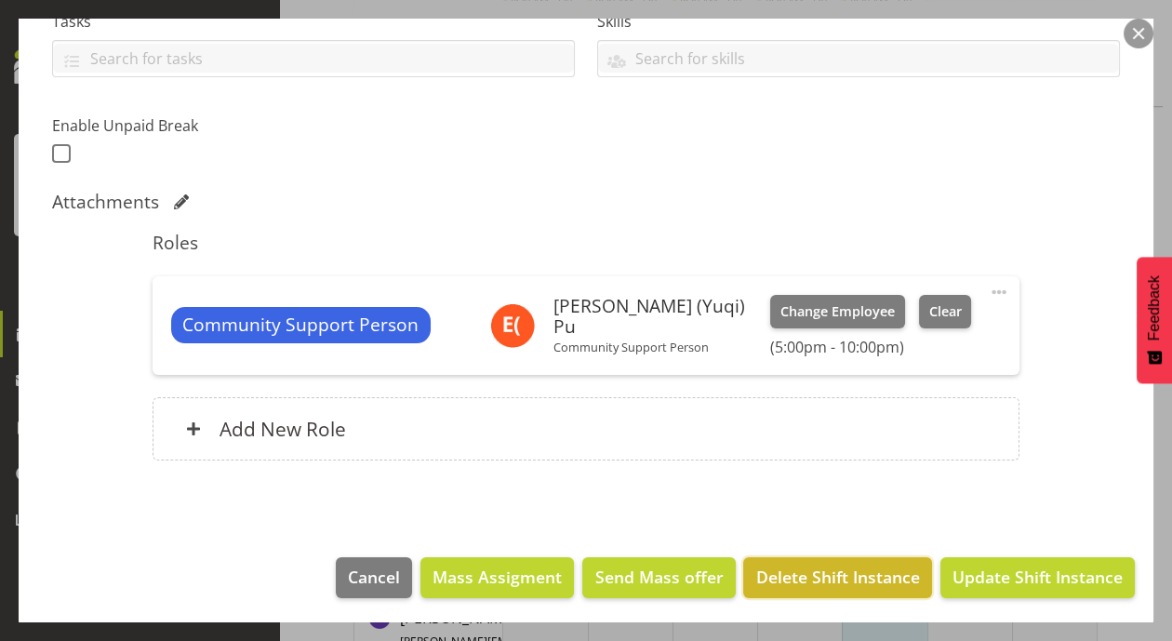
click at [823, 574] on span "Delete Shift Instance" at bounding box center [838, 577] width 164 height 24
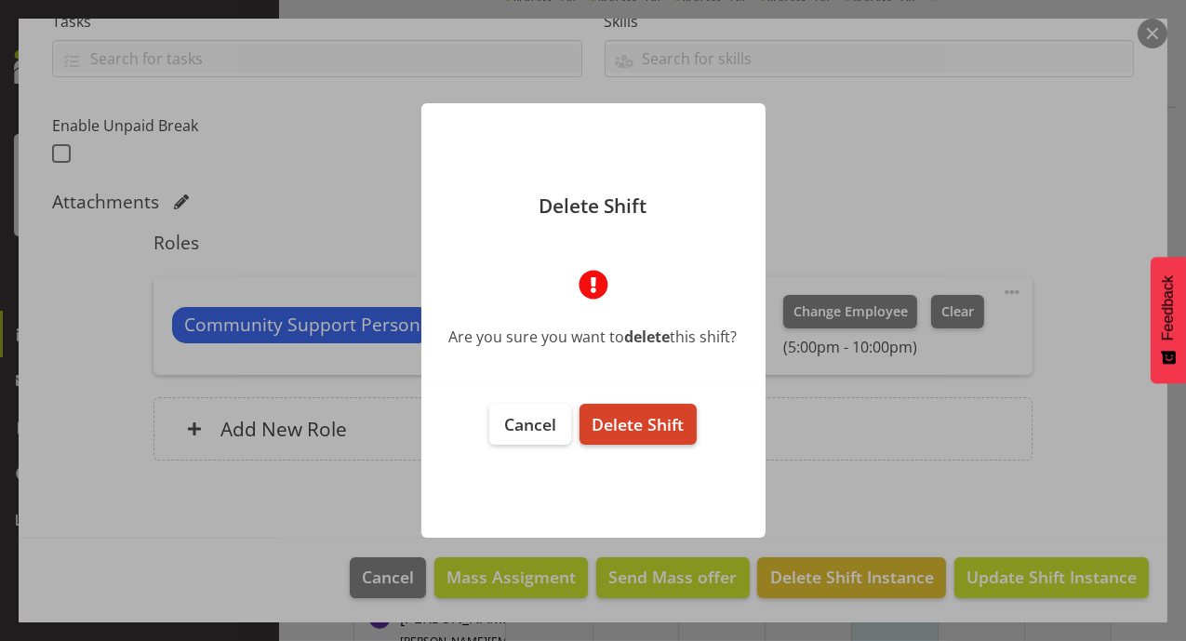
click at [641, 426] on span "Delete Shift" at bounding box center [637, 424] width 92 height 22
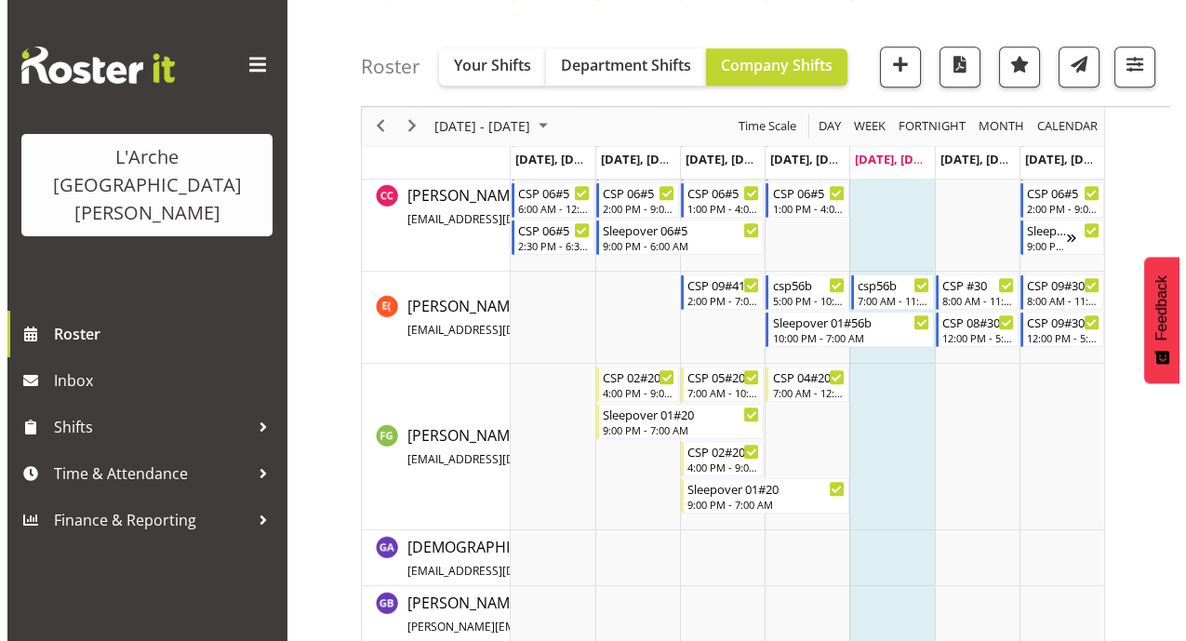
scroll to position [2099, 0]
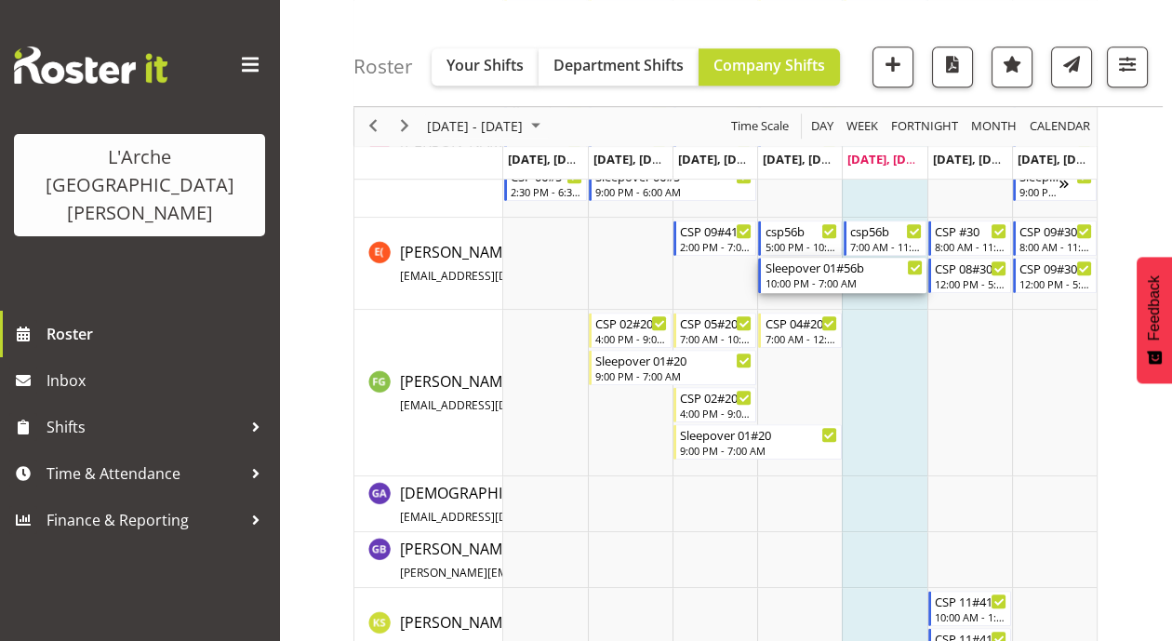
click at [871, 258] on div "Sleepover 01#56b 10:00 PM - 7:00 AM" at bounding box center [842, 275] width 168 height 35
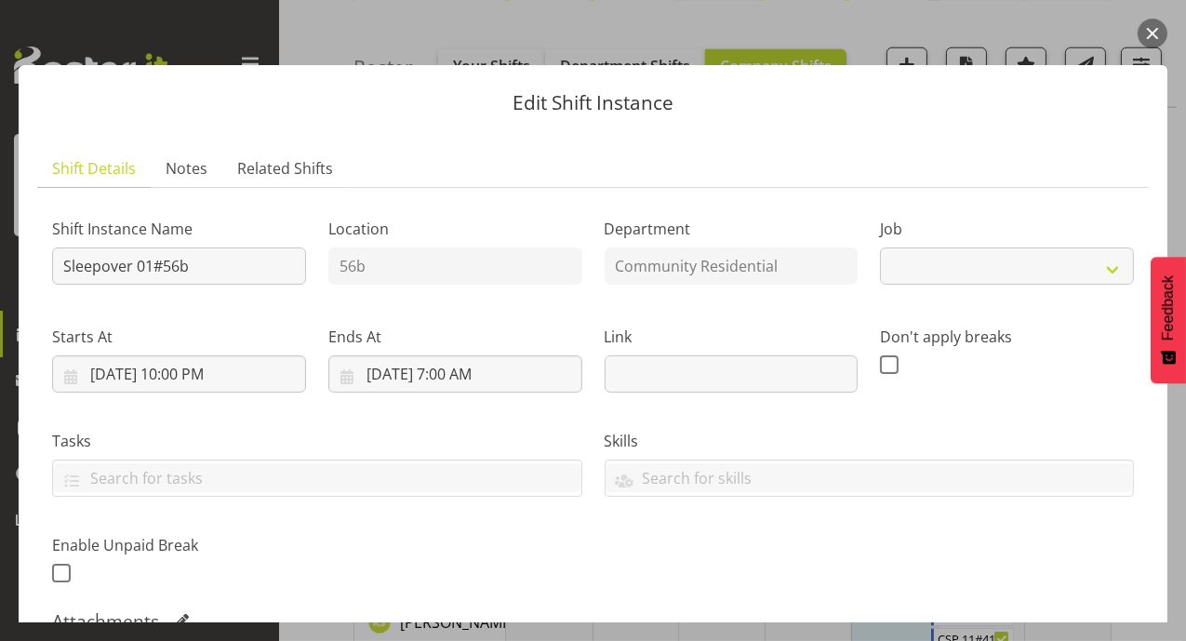
select select "3"
click at [1153, 20] on button "button" at bounding box center [1152, 34] width 30 height 30
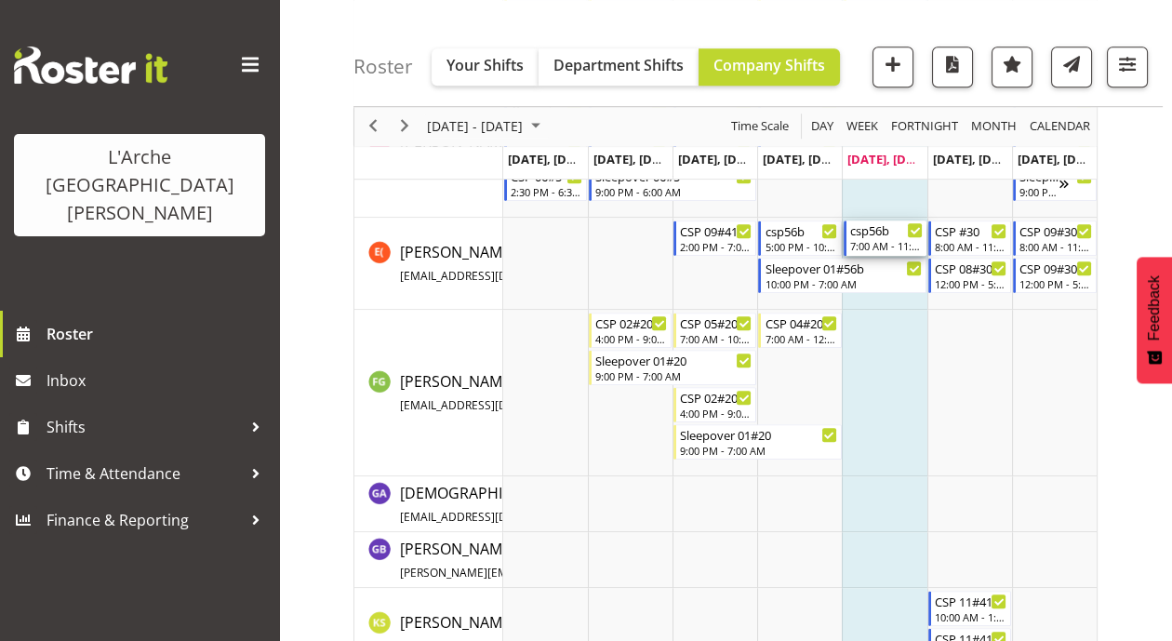
click at [871, 253] on div "csp56b 7:00 AM - 11:00 AM" at bounding box center [884, 237] width 83 height 35
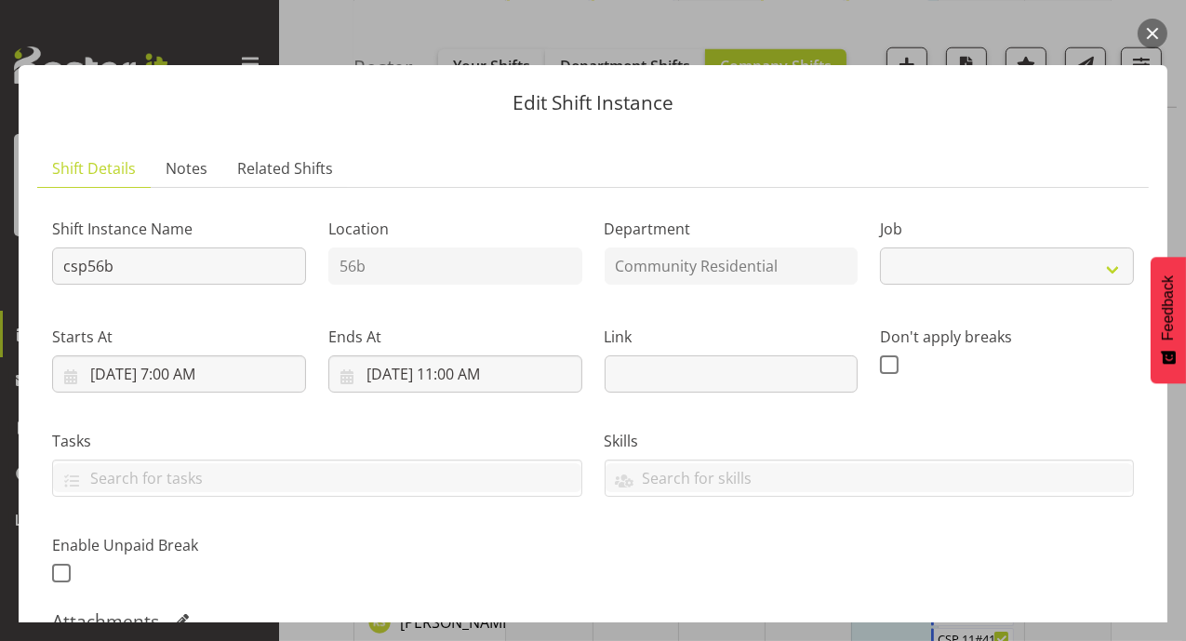
select select "3"
click at [1155, 27] on button "button" at bounding box center [1152, 34] width 30 height 30
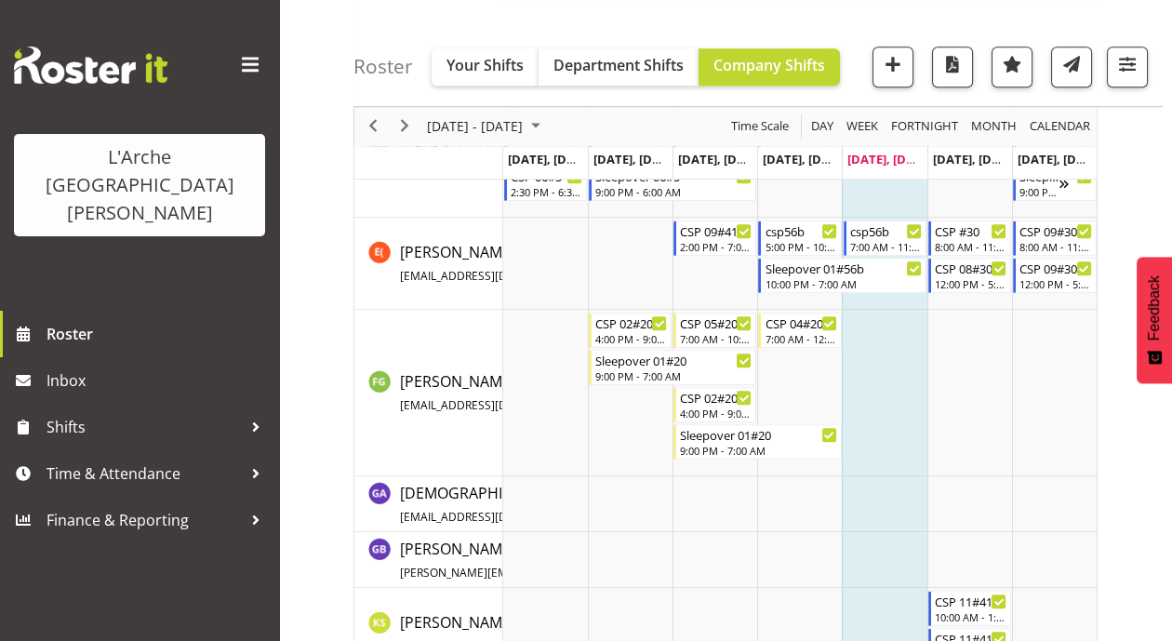
click at [850, 255] on td "Timeline Week of August 22, 2025" at bounding box center [884, 264] width 85 height 92
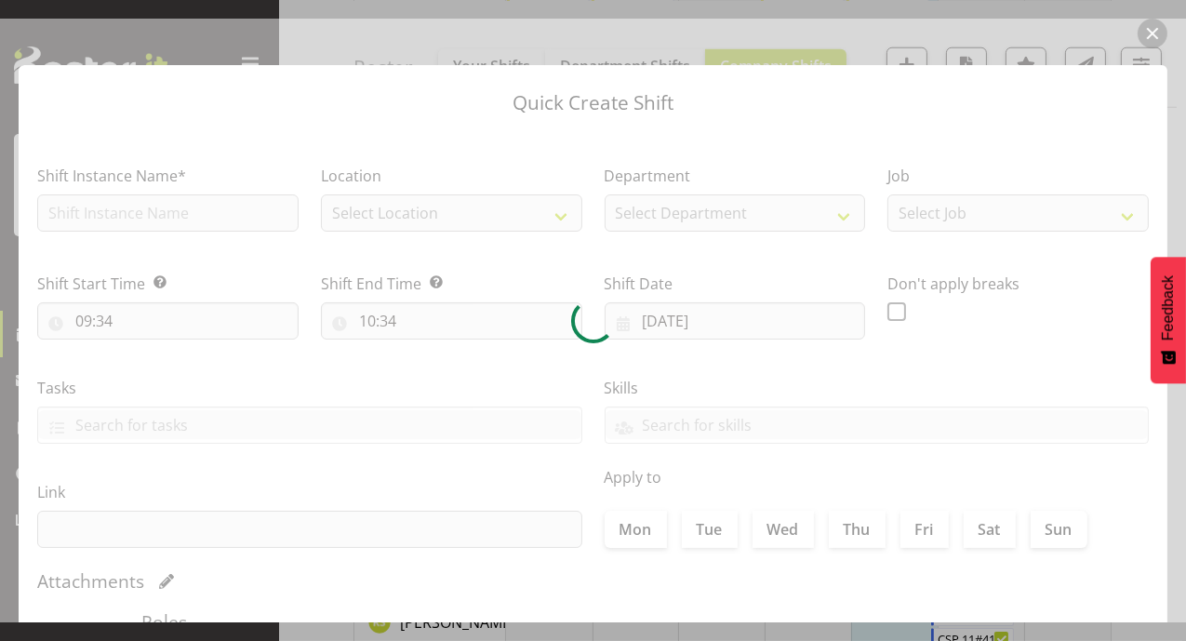
checkbox input "true"
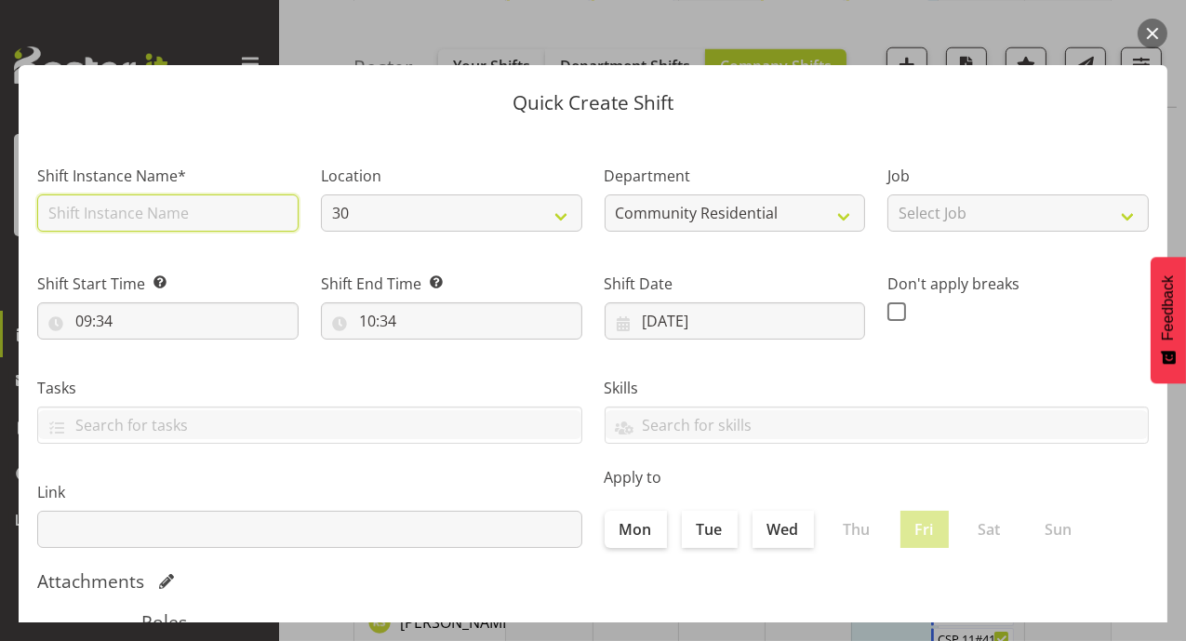
click at [258, 219] on input "text" at bounding box center [167, 212] width 261 height 37
type input "csp56b"
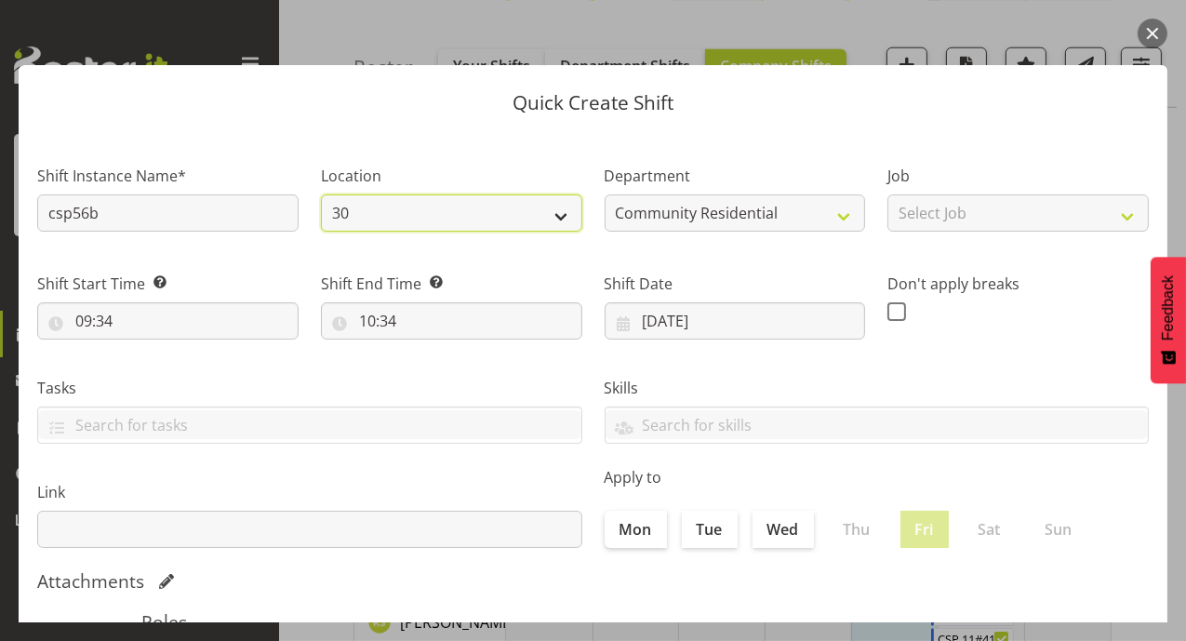
click at [561, 217] on select "30 41 56b 65a" at bounding box center [451, 212] width 261 height 37
select select "1061"
click at [321, 194] on select "30 41 56b 65a" at bounding box center [451, 212] width 261 height 37
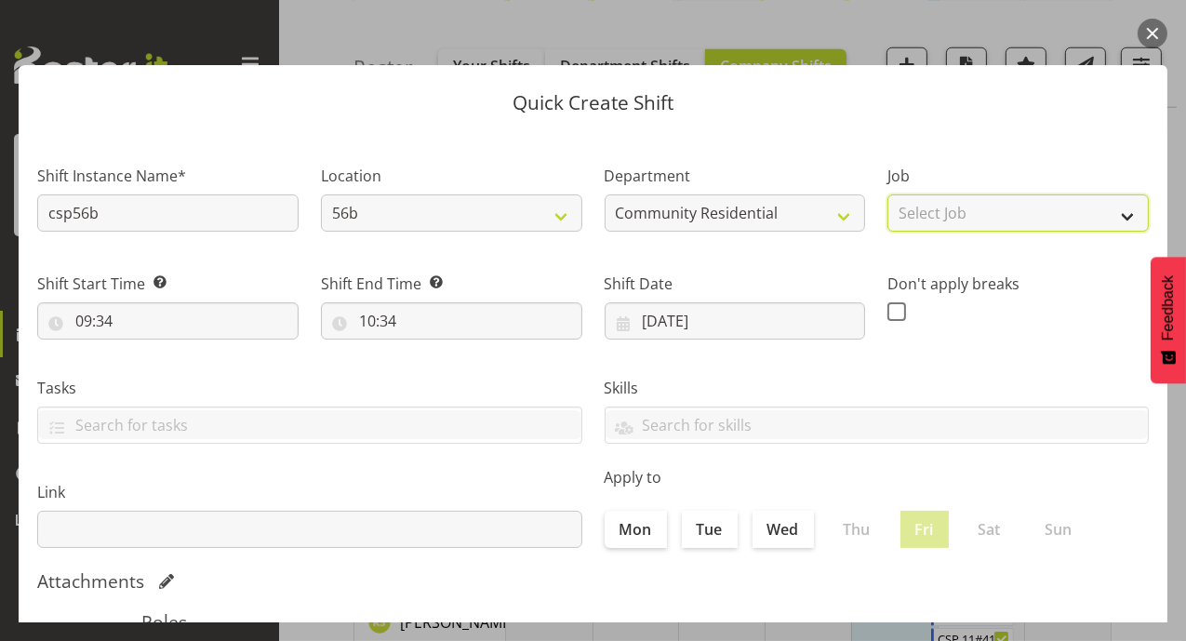
click at [1121, 216] on select "Select Job Accounts Admin Art Coordinator Community Leader Community Support Pe…" at bounding box center [1017, 212] width 261 height 37
select select "3"
click at [887, 194] on select "Select Job Accounts Admin Art Coordinator Community Leader Community Support Pe…" at bounding box center [1017, 212] width 261 height 37
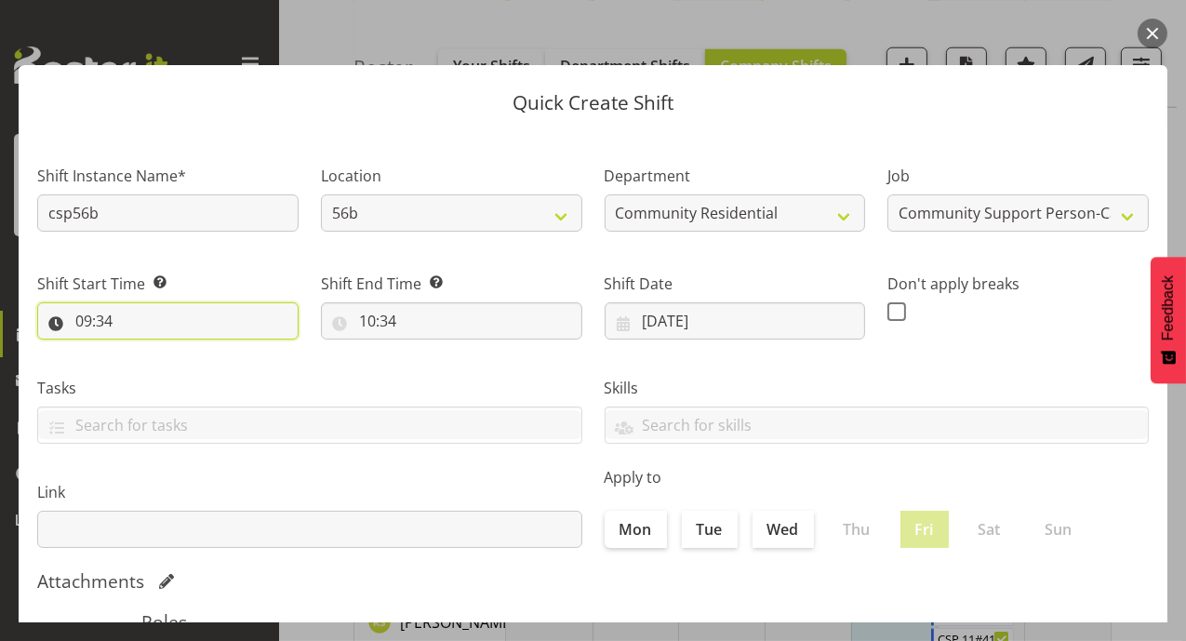
click at [86, 323] on input "09:34" at bounding box center [167, 320] width 261 height 37
click at [154, 373] on select "00 01 02 03 04 05 06 07 08 09 10 11 12 13 14 15 16 17 18 19 20 21 22 23" at bounding box center [164, 369] width 42 height 37
select select "22"
click at [143, 351] on select "00 01 02 03 04 05 06 07 08 09 10 11 12 13 14 15 16 17 18 19 20 21 22 23" at bounding box center [164, 369] width 42 height 37
type input "22:34"
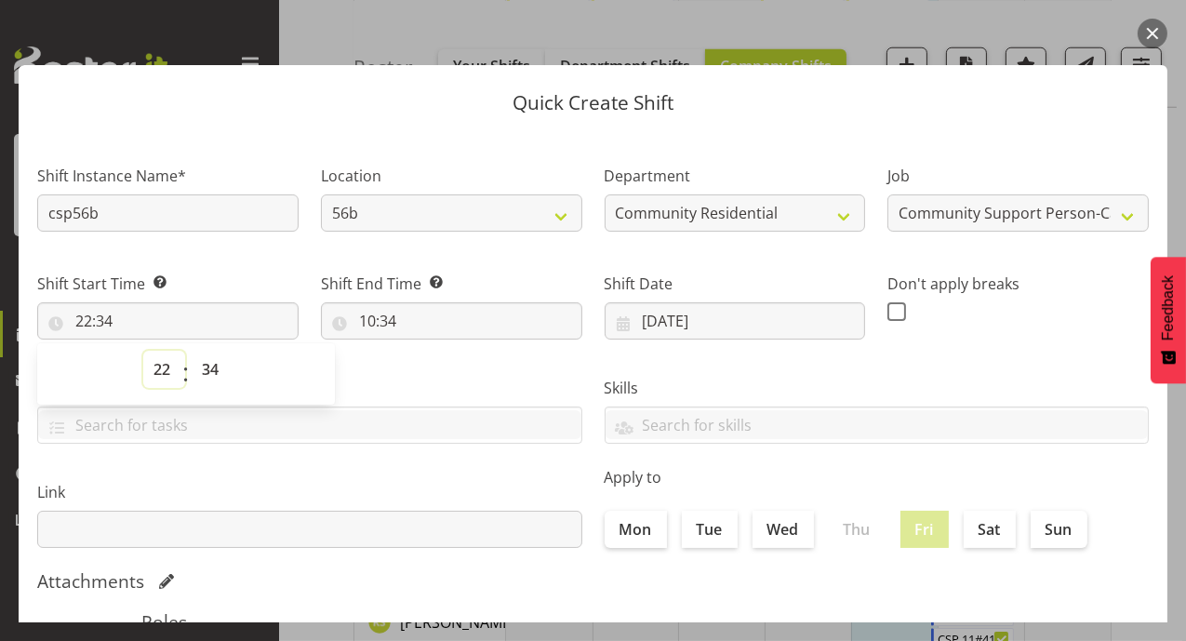
click at [168, 374] on select "00 01 02 03 04 05 06 07 08 09 10 11 12 13 14 15 16 17 18 19 20 21 22 23" at bounding box center [164, 369] width 42 height 37
select select "20"
click at [143, 351] on select "00 01 02 03 04 05 06 07 08 09 10 11 12 13 14 15 16 17 18 19 20 21 22 23" at bounding box center [164, 369] width 42 height 37
type input "20:34"
click at [156, 373] on select "00 01 02 03 04 05 06 07 08 09 10 11 12 13 14 15 16 17 18 19 20 21 22 23" at bounding box center [164, 369] width 42 height 37
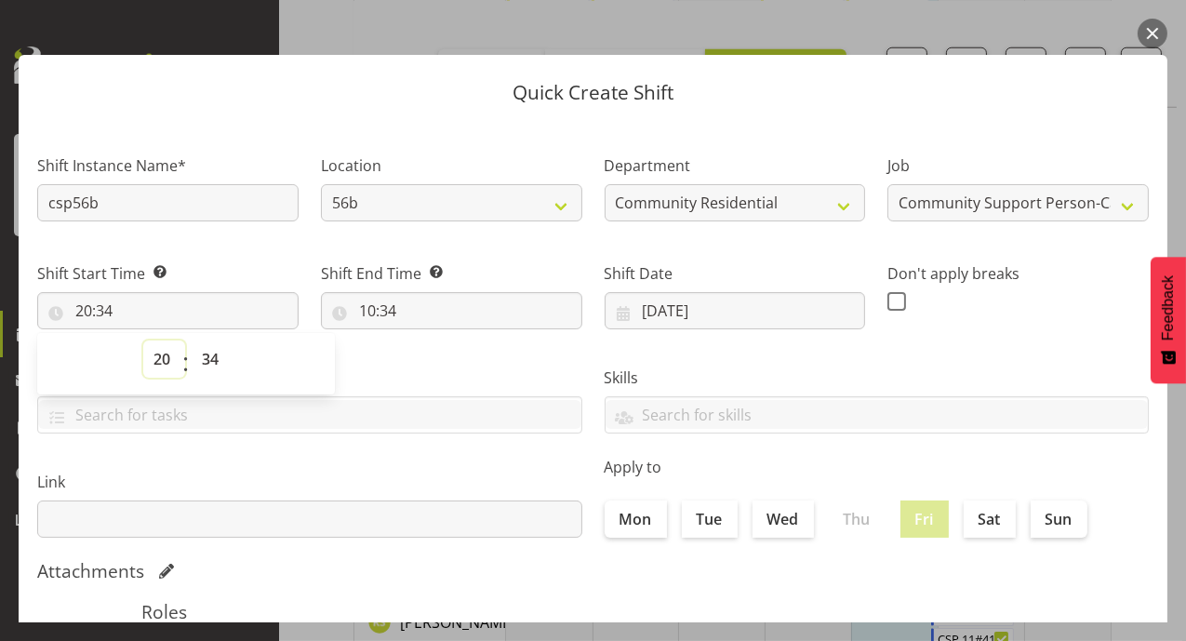
scroll to position [0, 0]
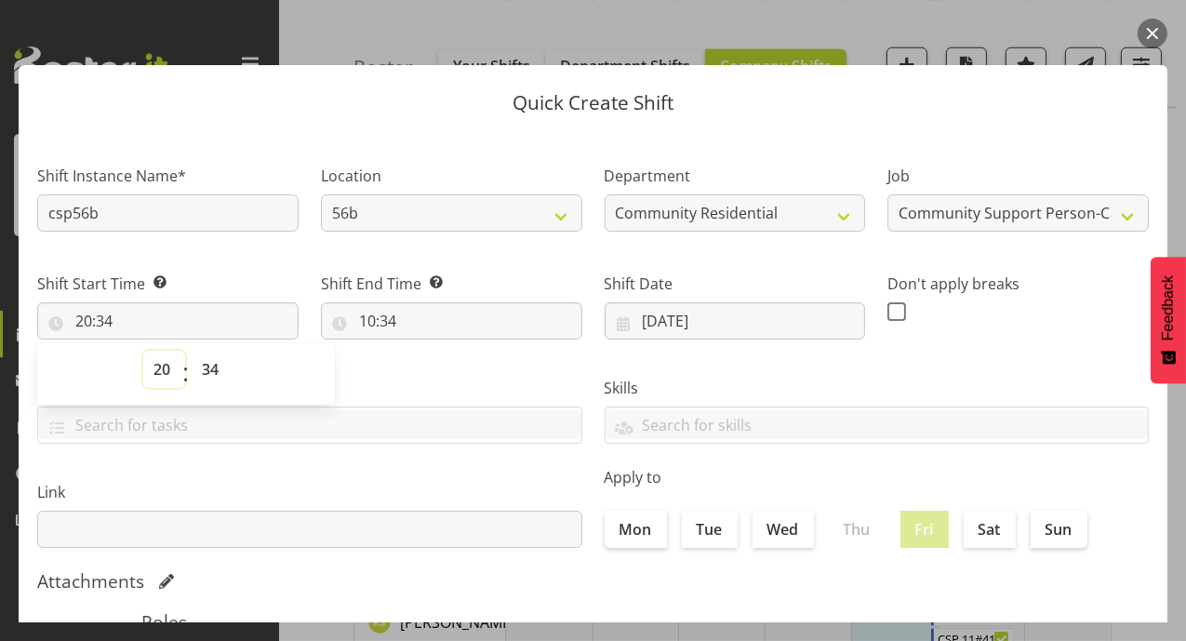
click at [170, 363] on select "00 01 02 03 04 05 06 07 08 09 10 11 12 13 14 15 16 17 18 19 20 21 22 23" at bounding box center [164, 369] width 42 height 37
select select "17"
click at [143, 351] on select "00 01 02 03 04 05 06 07 08 09 10 11 12 13 14 15 16 17 18 19 20 21 22 23" at bounding box center [164, 369] width 42 height 37
type input "17:34"
click at [209, 366] on select "00 01 02 03 04 05 06 07 08 09 10 11 12 13 14 15 16 17 18 19 20 21 22 23 24 25 2…" at bounding box center [213, 369] width 42 height 37
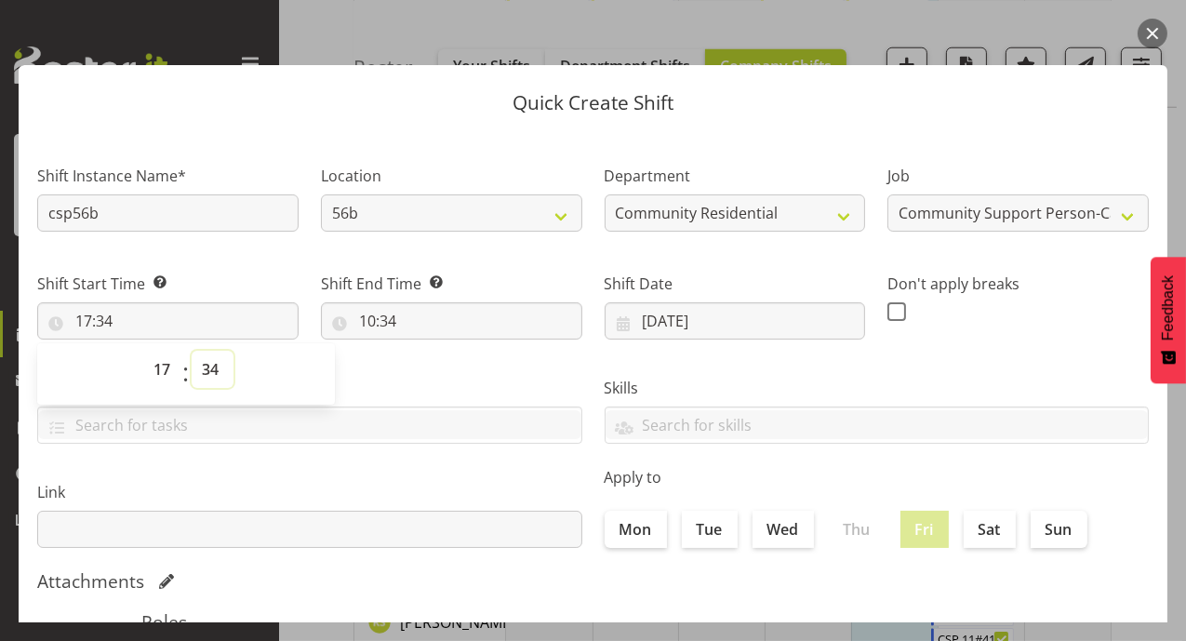
select select "0"
click at [192, 351] on select "00 01 02 03 04 05 06 07 08 09 10 11 12 13 14 15 16 17 18 19 20 21 22 23 24 25 2…" at bounding box center [213, 369] width 42 height 37
type input "17:00"
click at [361, 317] on input "10:34" at bounding box center [451, 320] width 261 height 37
click at [453, 369] on select "00 01 02 03 04 05 06 07 08 09 10 11 12 13 14 15 16 17 18 19 20 21 22 23" at bounding box center [448, 369] width 42 height 37
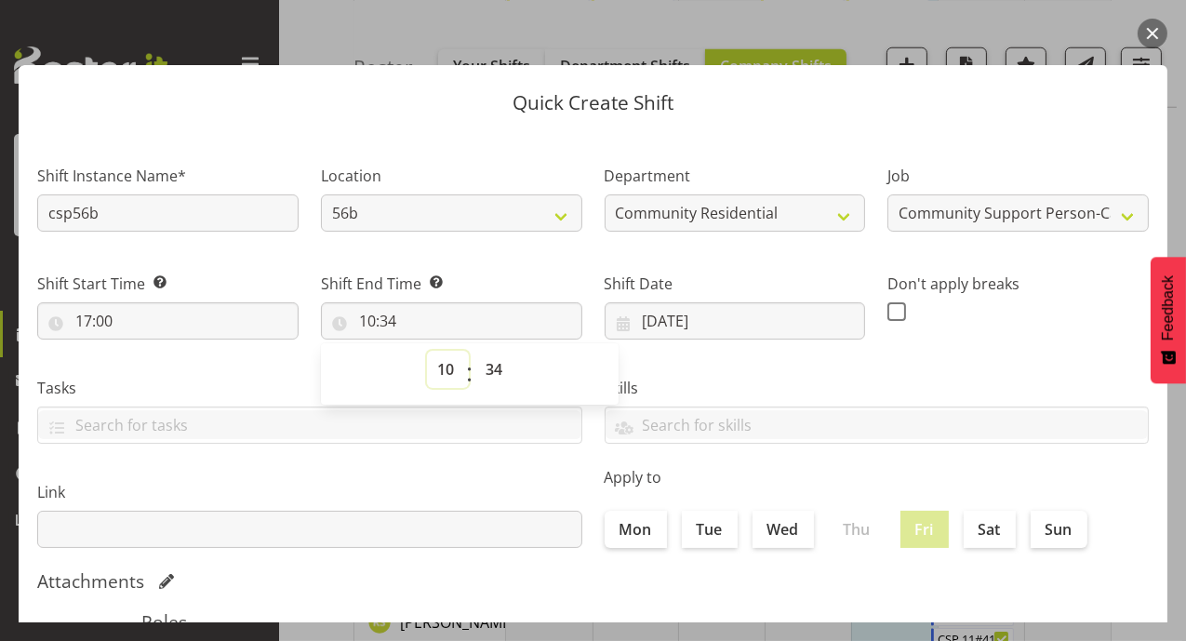
select select "22"
click at [427, 351] on select "00 01 02 03 04 05 06 07 08 09 10 11 12 13 14 15 16 17 18 19 20 21 22 23" at bounding box center [448, 369] width 42 height 37
type input "22:34"
click at [492, 367] on select "00 01 02 03 04 05 06 07 08 09 10 11 12 13 14 15 16 17 18 19 20 21 22 23 24 25 2…" at bounding box center [496, 369] width 42 height 37
select select "0"
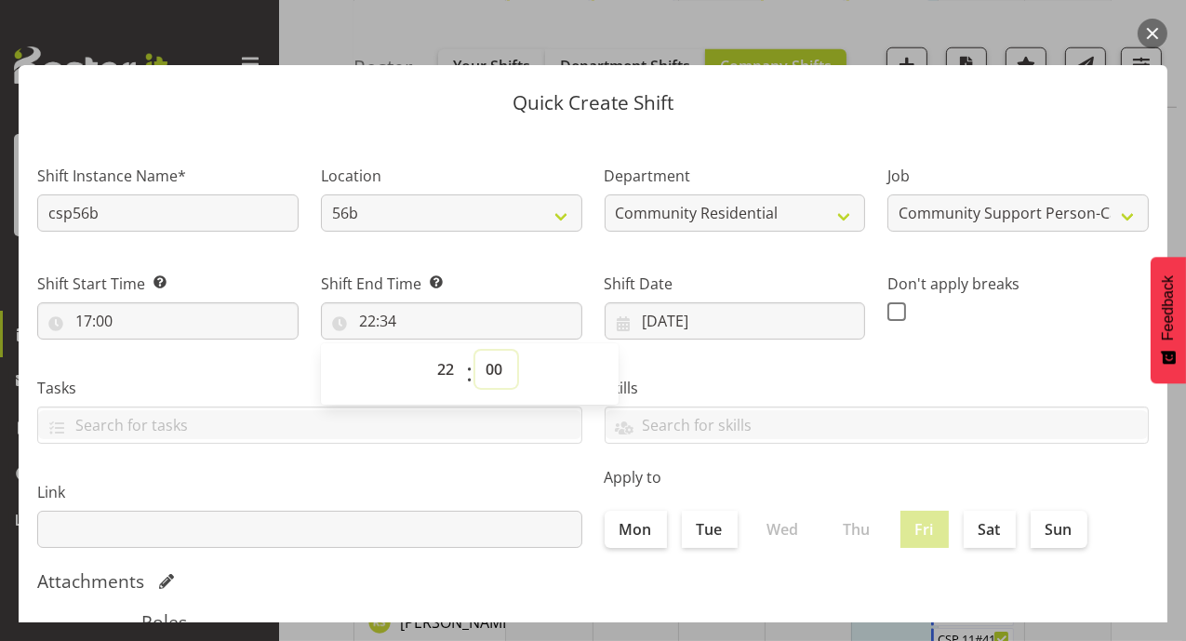
click at [475, 351] on select "00 01 02 03 04 05 06 07 08 09 10 11 12 13 14 15 16 17 18 19 20 21 22 23 24 25 2…" at bounding box center [496, 369] width 42 height 37
type input "22:00"
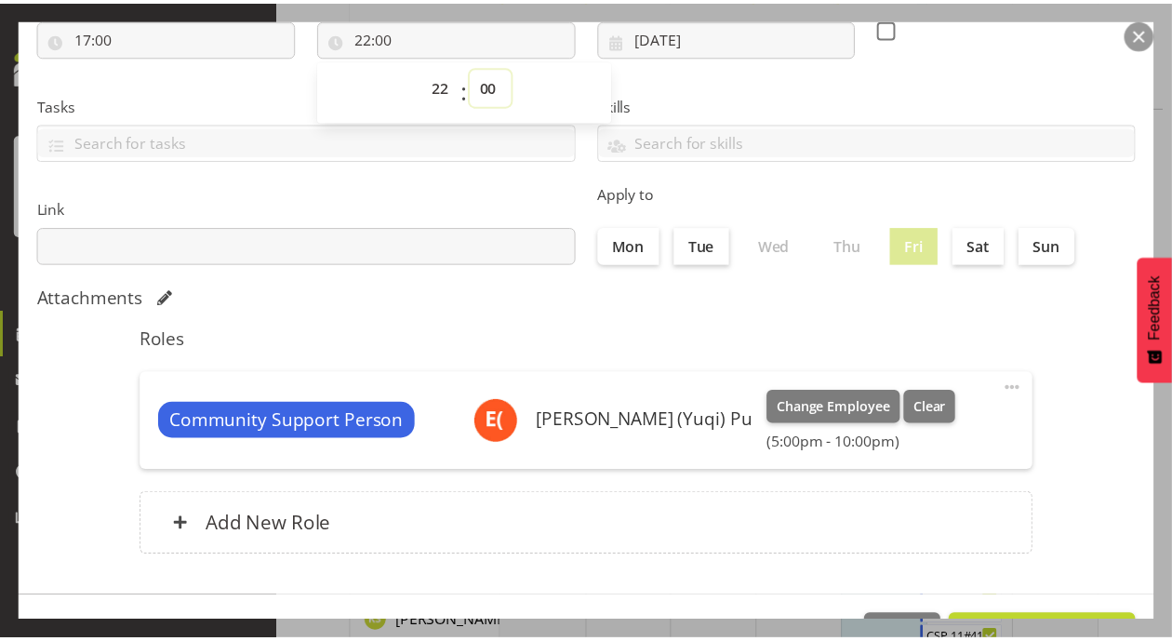
scroll to position [342, 0]
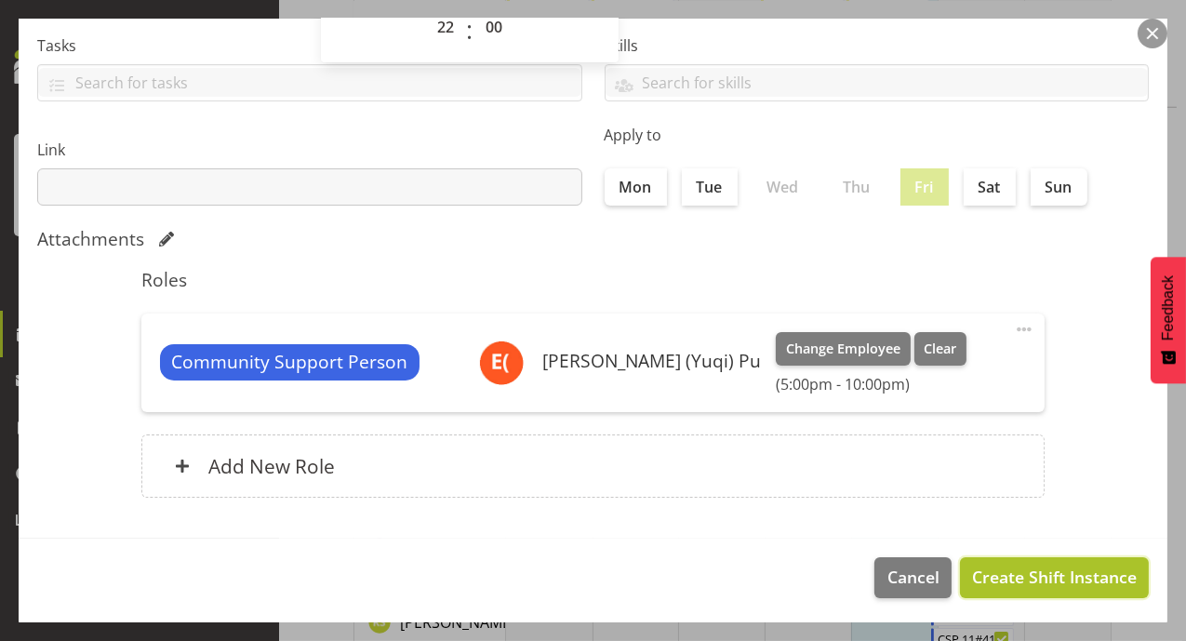
click at [1000, 588] on button "Create Shift Instance" at bounding box center [1054, 577] width 189 height 41
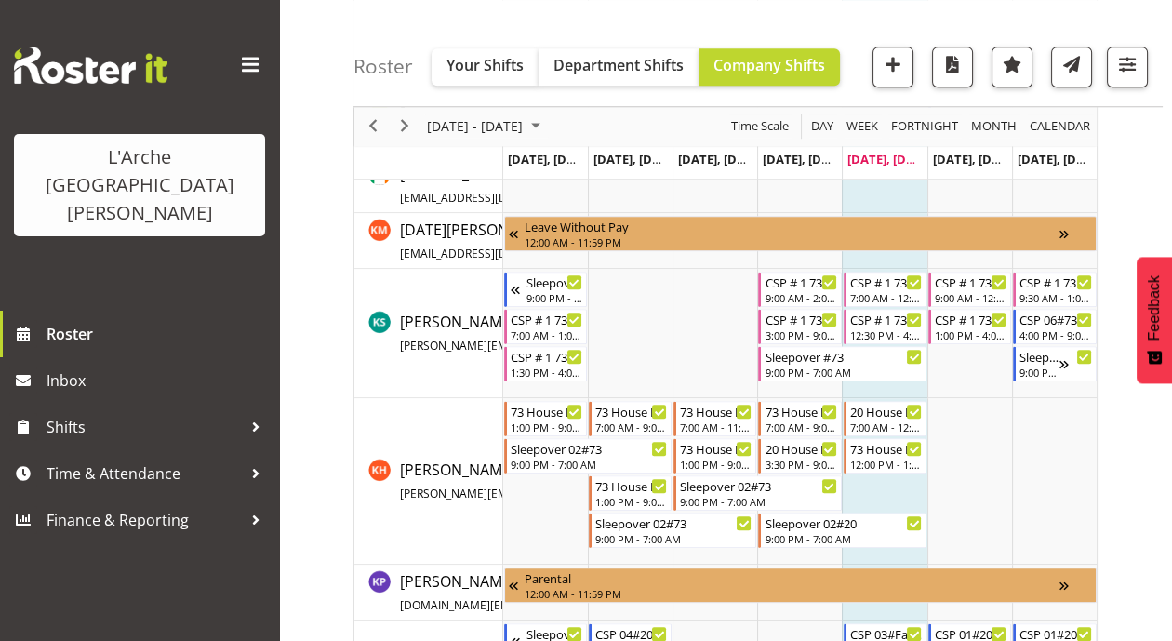
scroll to position [2544, 0]
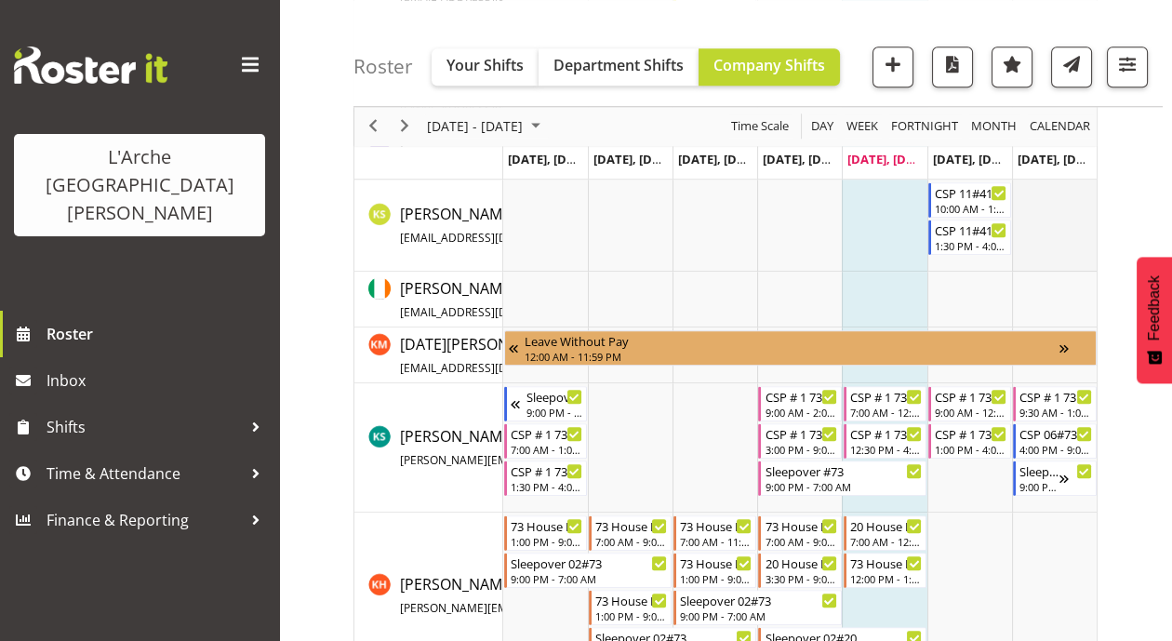
click at [1037, 200] on td "Timeline Week of August 22, 2025" at bounding box center [1054, 225] width 85 height 92
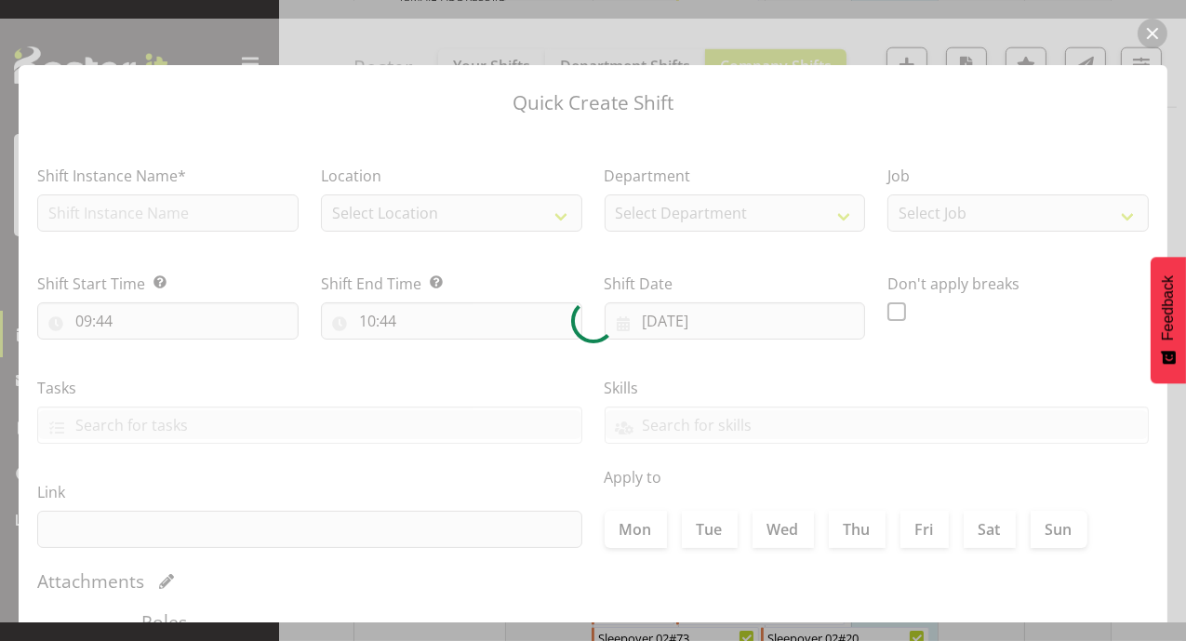
type input "[DATE]"
checkbox input "true"
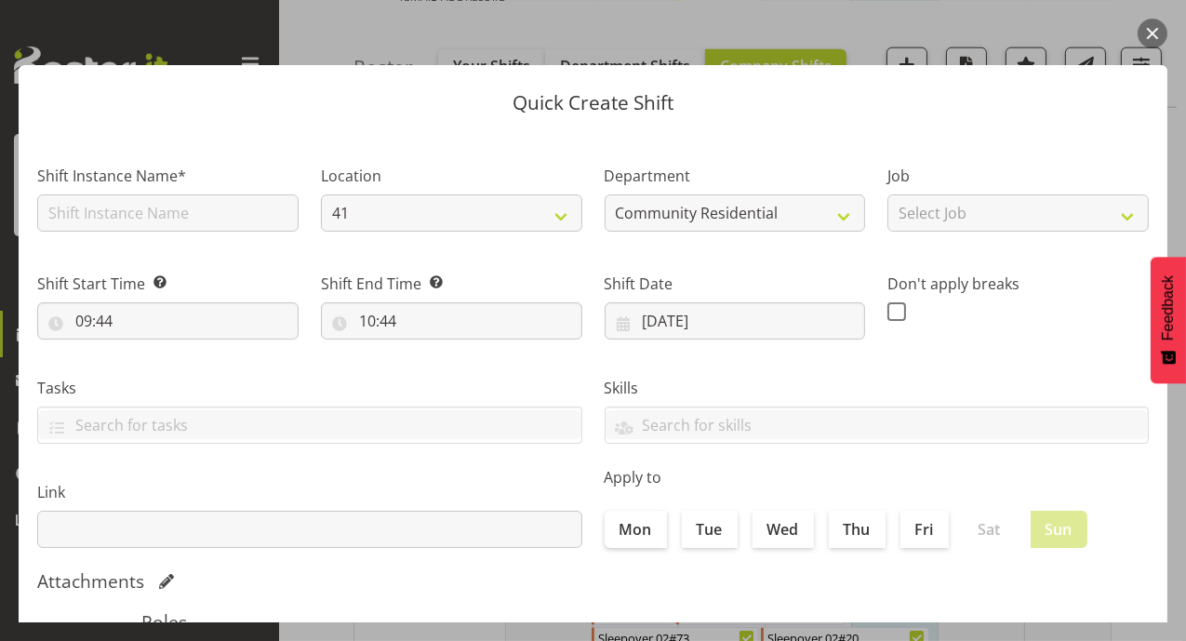
click at [1158, 32] on button "button" at bounding box center [1152, 34] width 30 height 30
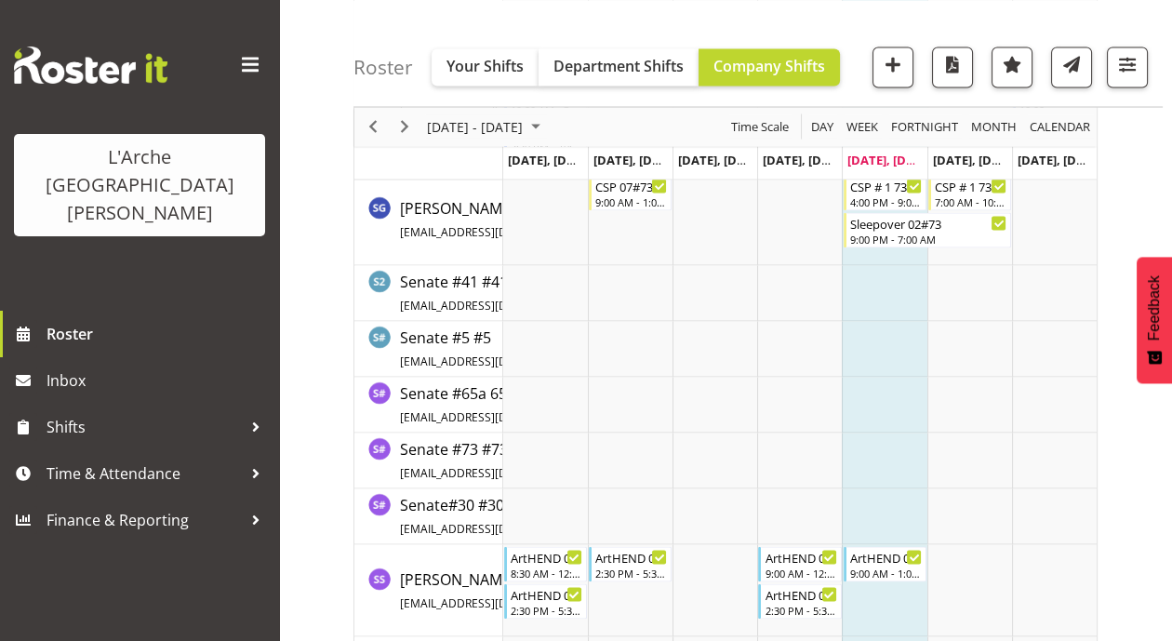
scroll to position [5298, 0]
